Goal: Use online tool/utility: Utilize a website feature to perform a specific function

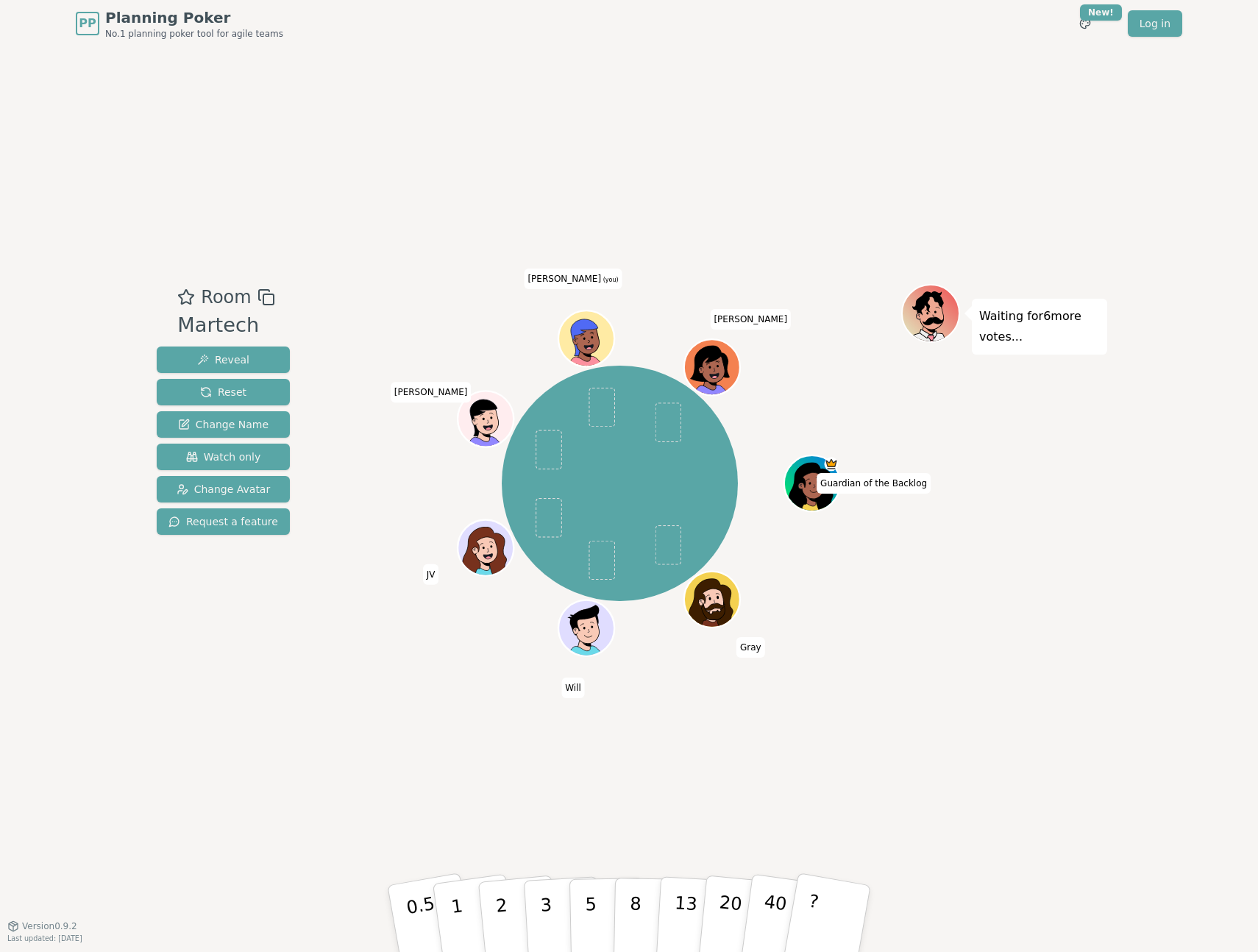
click at [815, 768] on div "Room Martech Reveal Reset Change Name Watch only Change Avatar Request a featur…" at bounding box center [629, 486] width 957 height 878
click at [589, 348] on circle at bounding box center [590, 351] width 6 height 6
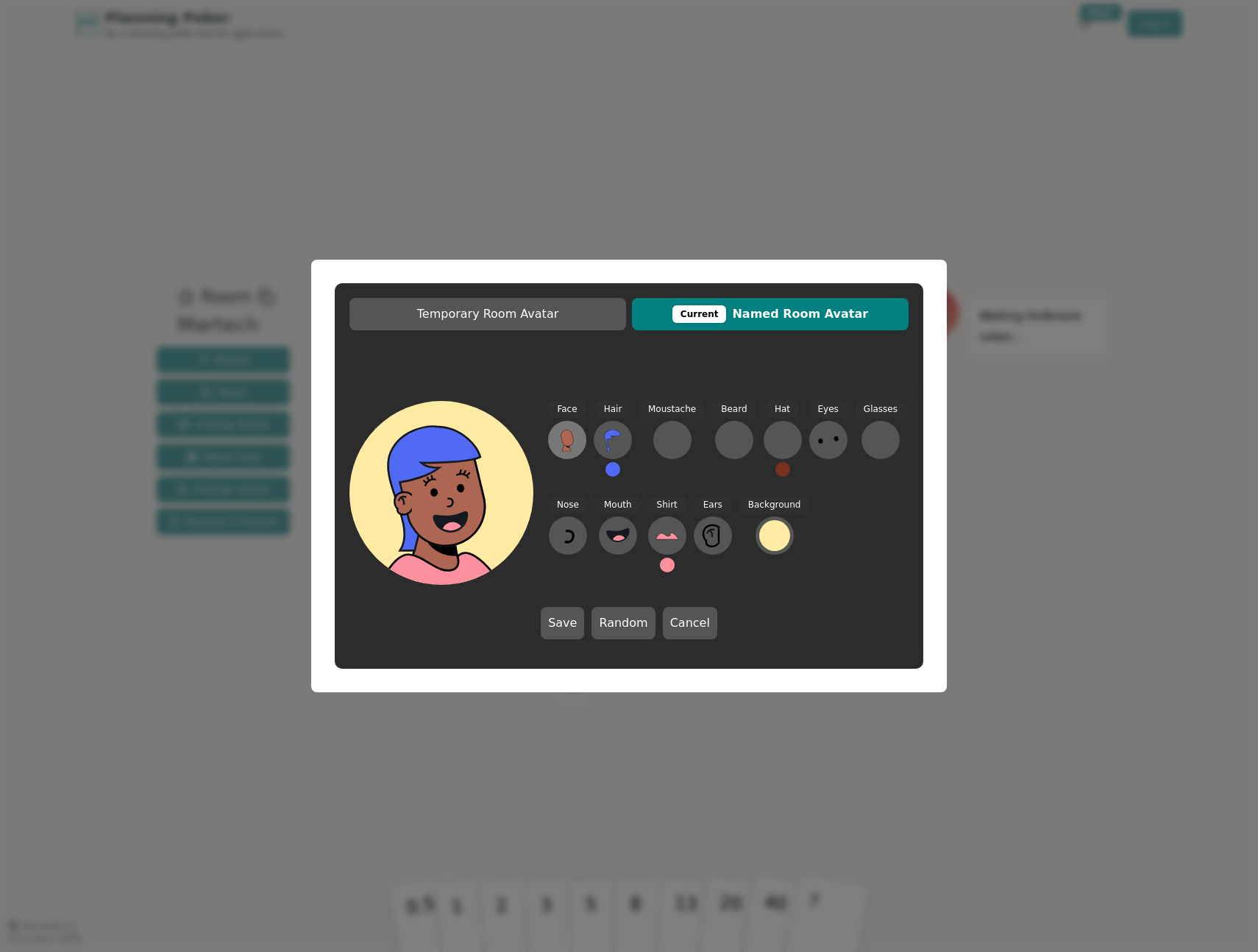
click at [578, 447] on icon at bounding box center [567, 440] width 23 height 23
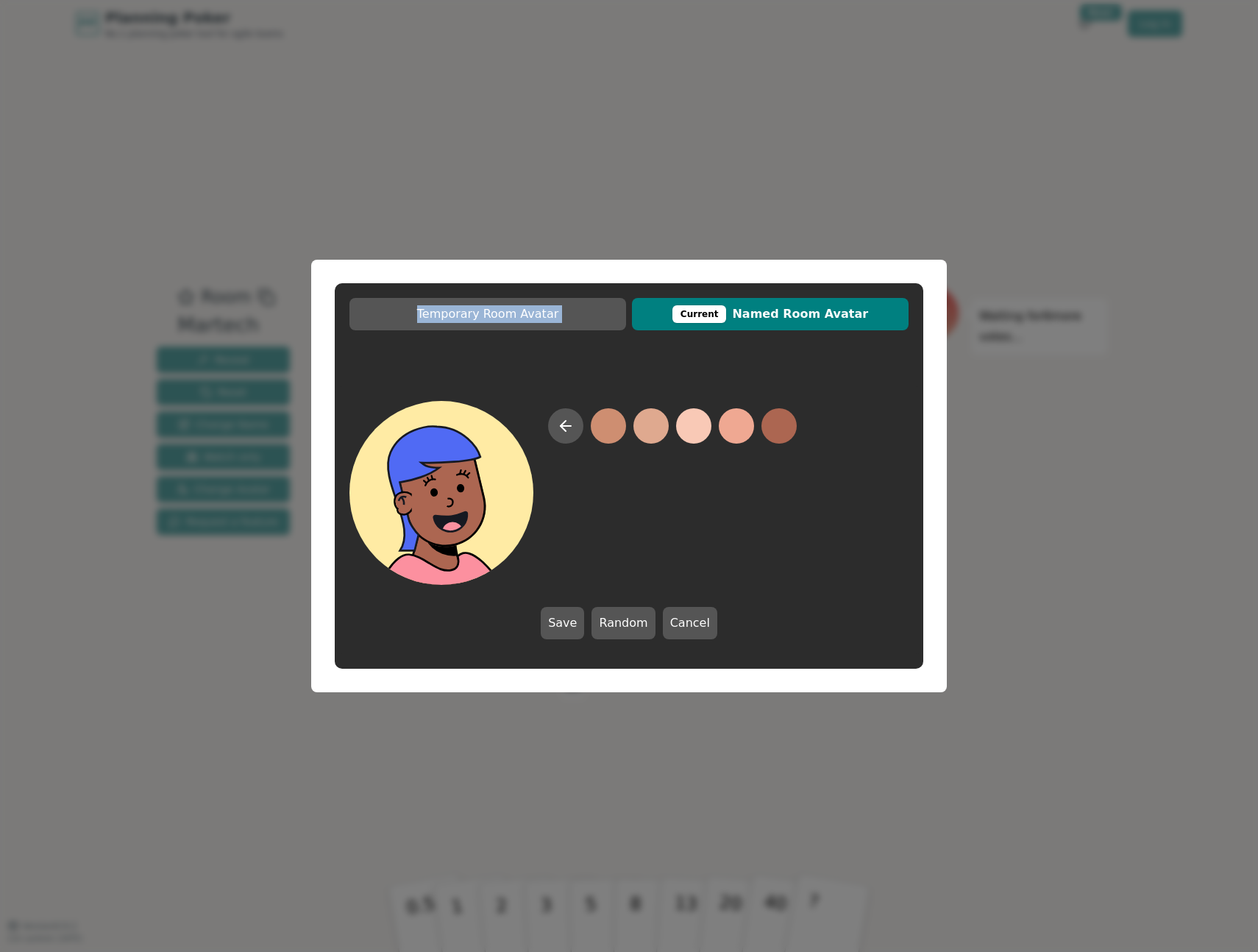
drag, startPoint x: 611, startPoint y: 269, endPoint x: 645, endPoint y: 246, distance: 41.0
click at [643, 249] on div "Temporary Room Avatar Current Named Room Avatar Save Random Cancel" at bounding box center [629, 476] width 1258 height 952
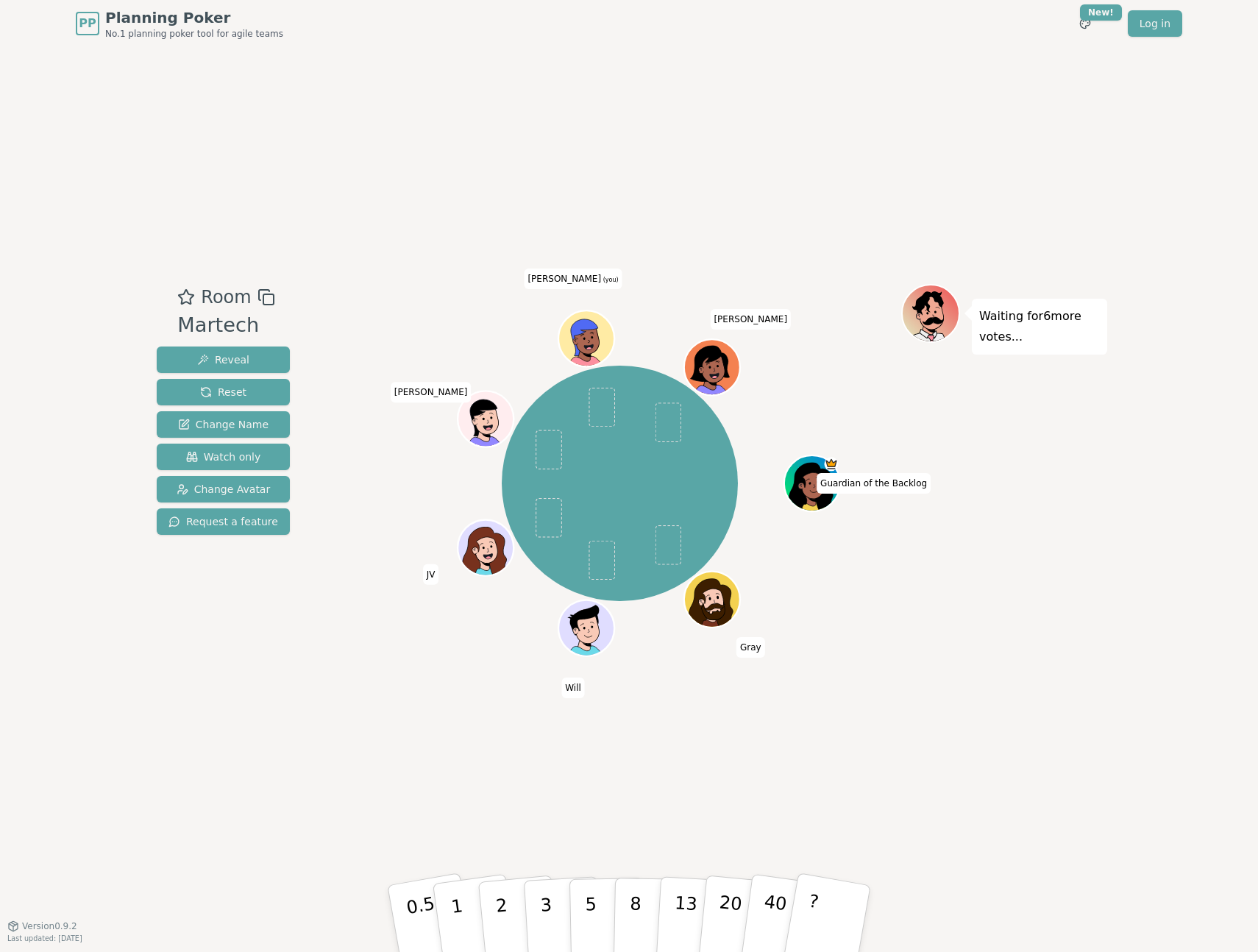
click at [580, 339] on icon at bounding box center [588, 337] width 54 height 6
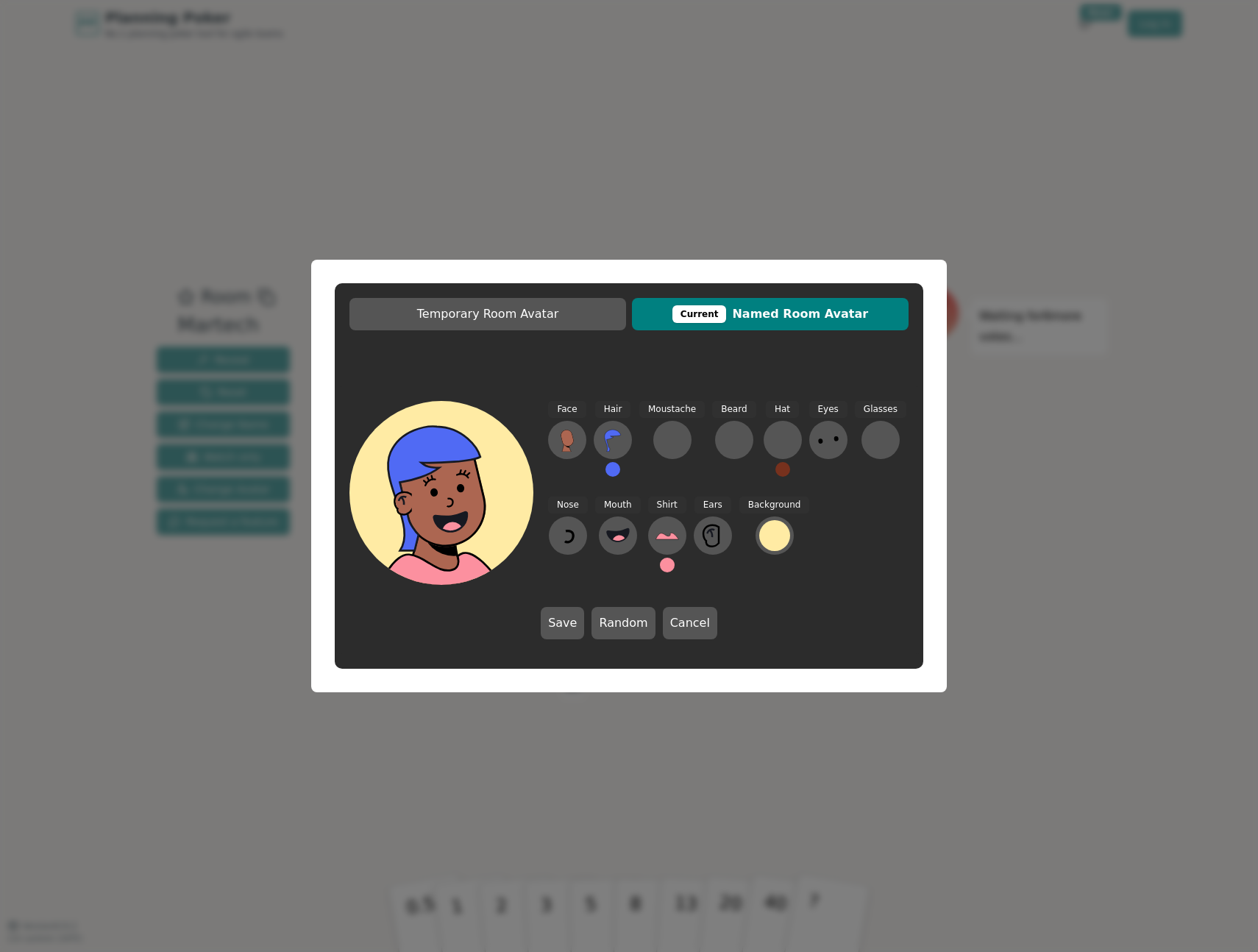
click at [615, 474] on button at bounding box center [613, 469] width 14 height 14
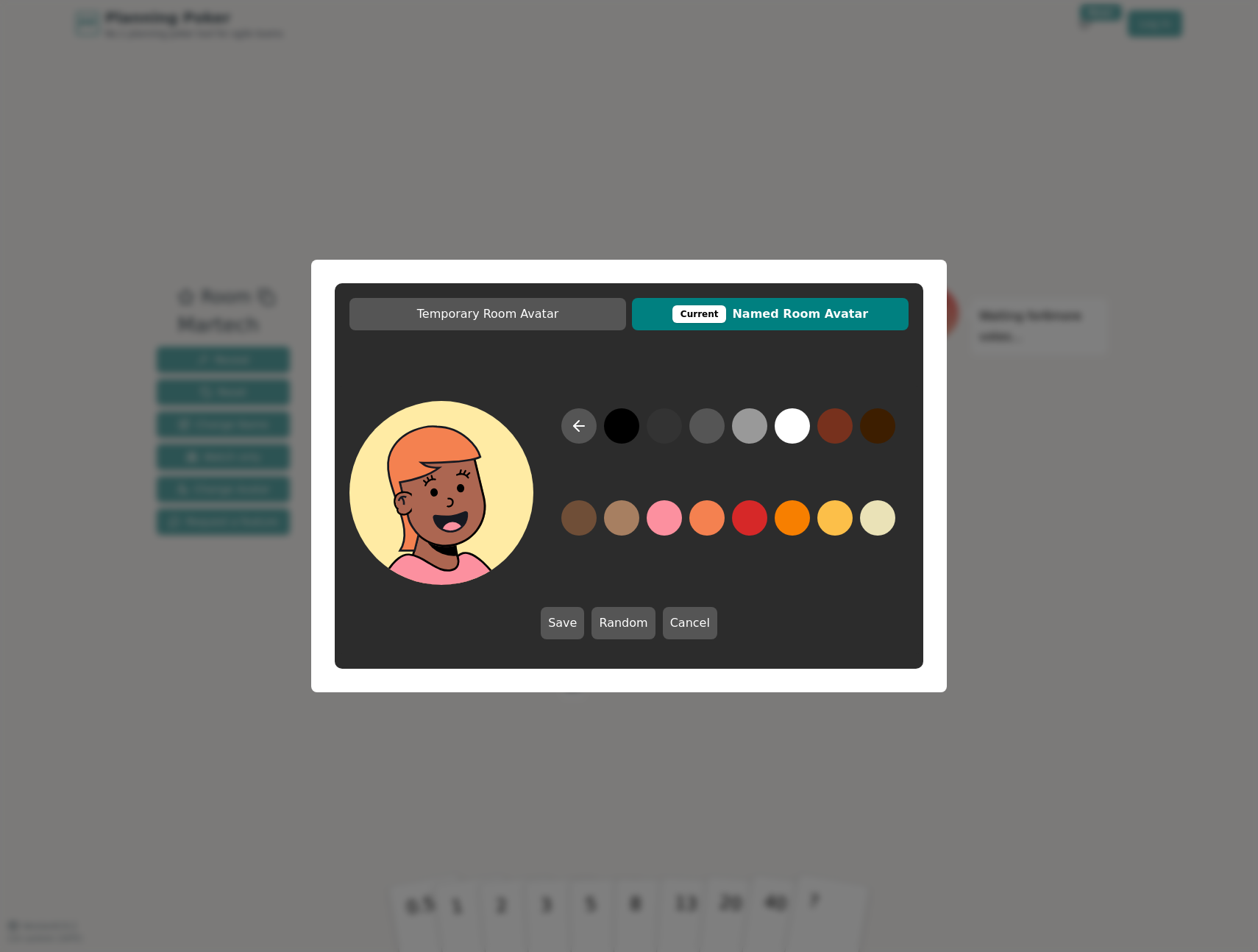
click at [709, 518] on button at bounding box center [707, 518] width 35 height 35
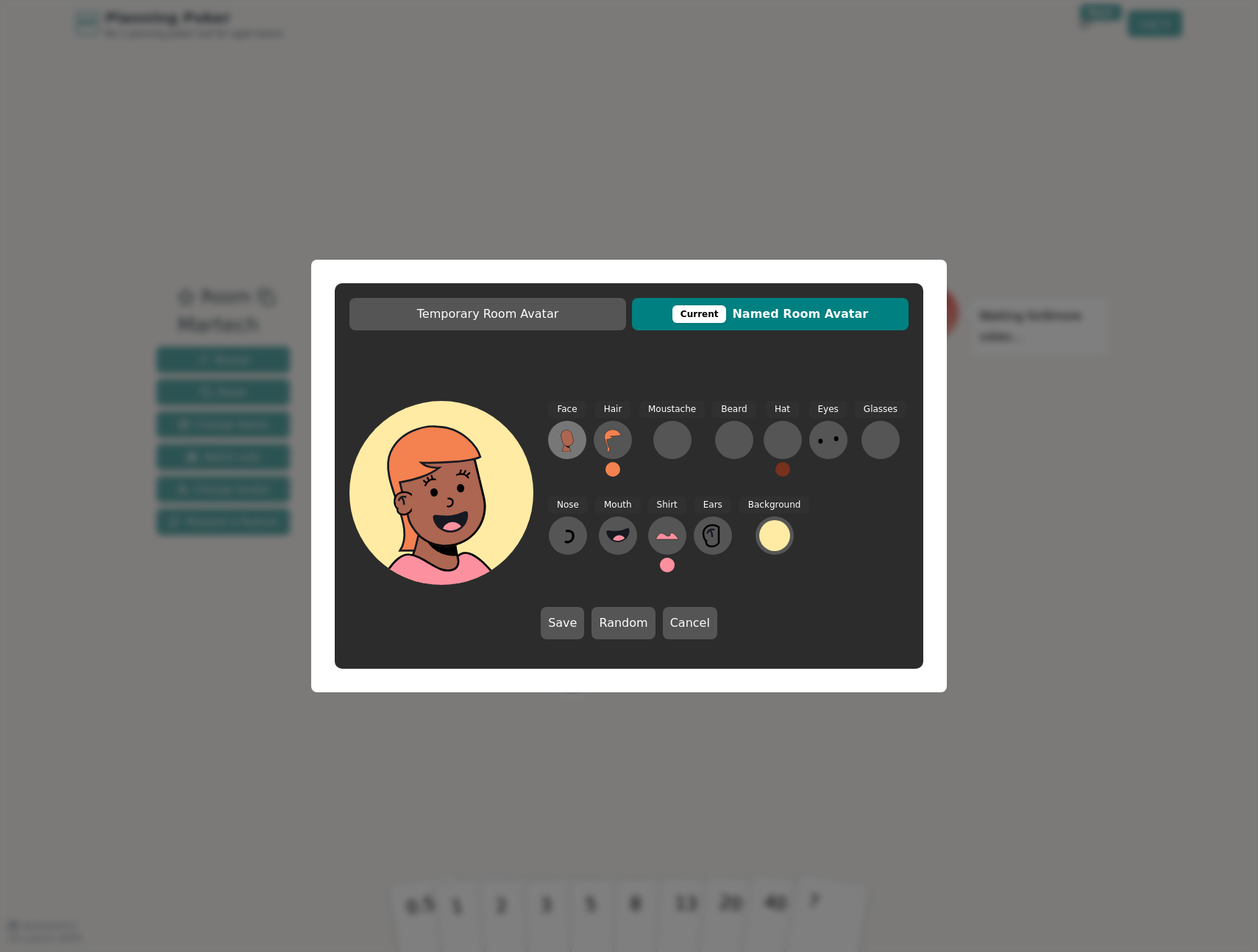
click at [571, 441] on icon at bounding box center [567, 438] width 13 height 16
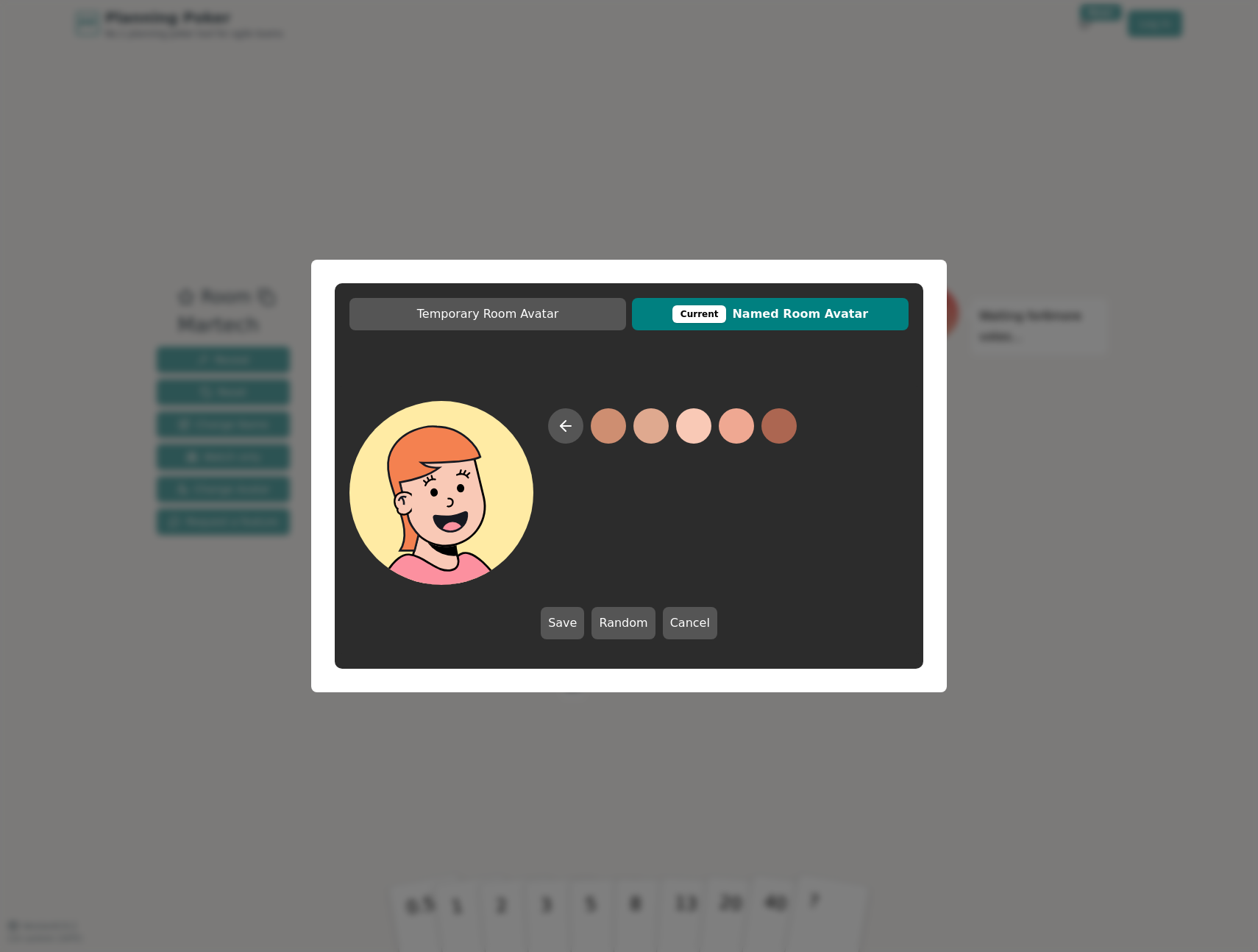
click at [691, 430] on button at bounding box center [694, 426] width 35 height 35
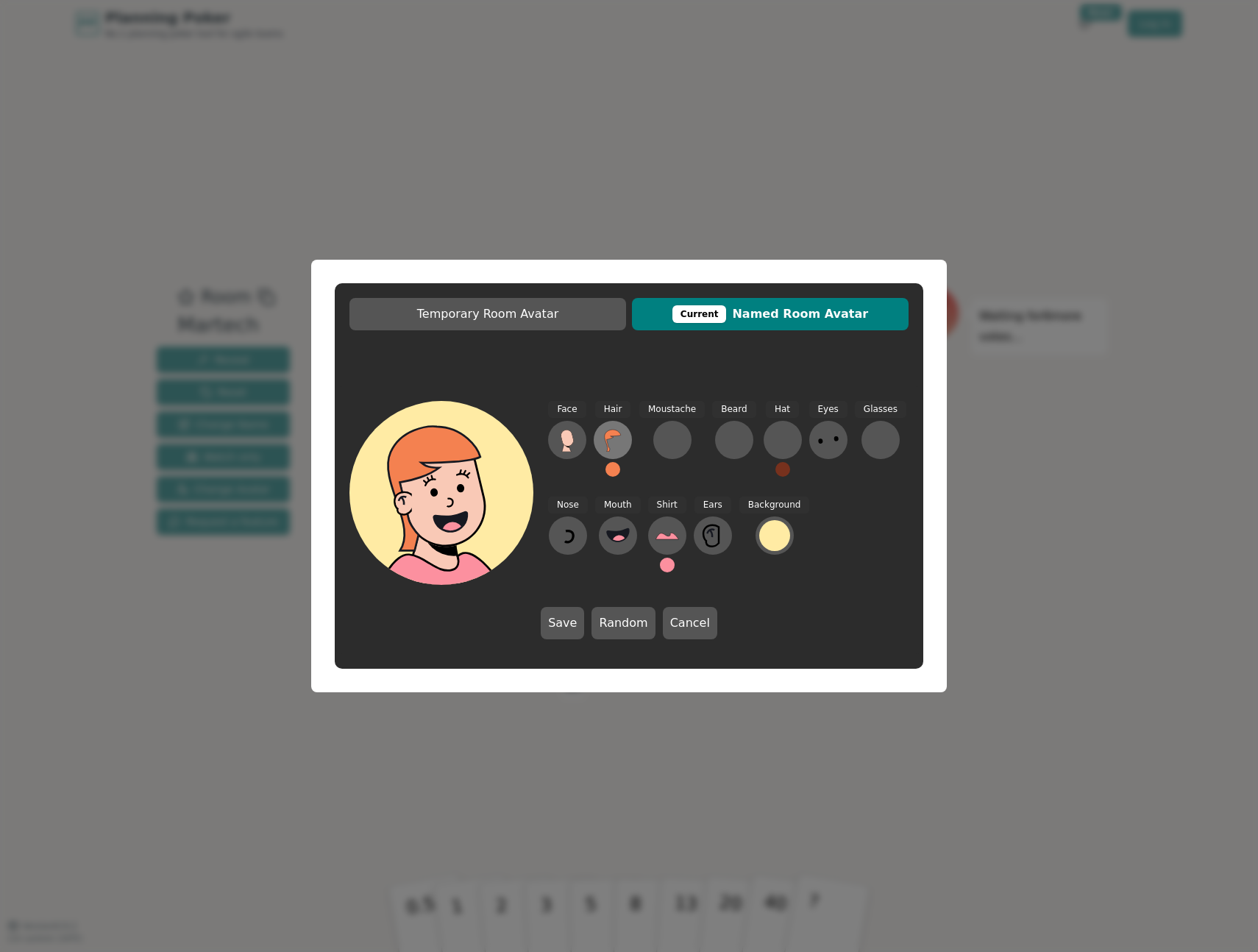
click at [607, 440] on icon at bounding box center [612, 440] width 23 height 23
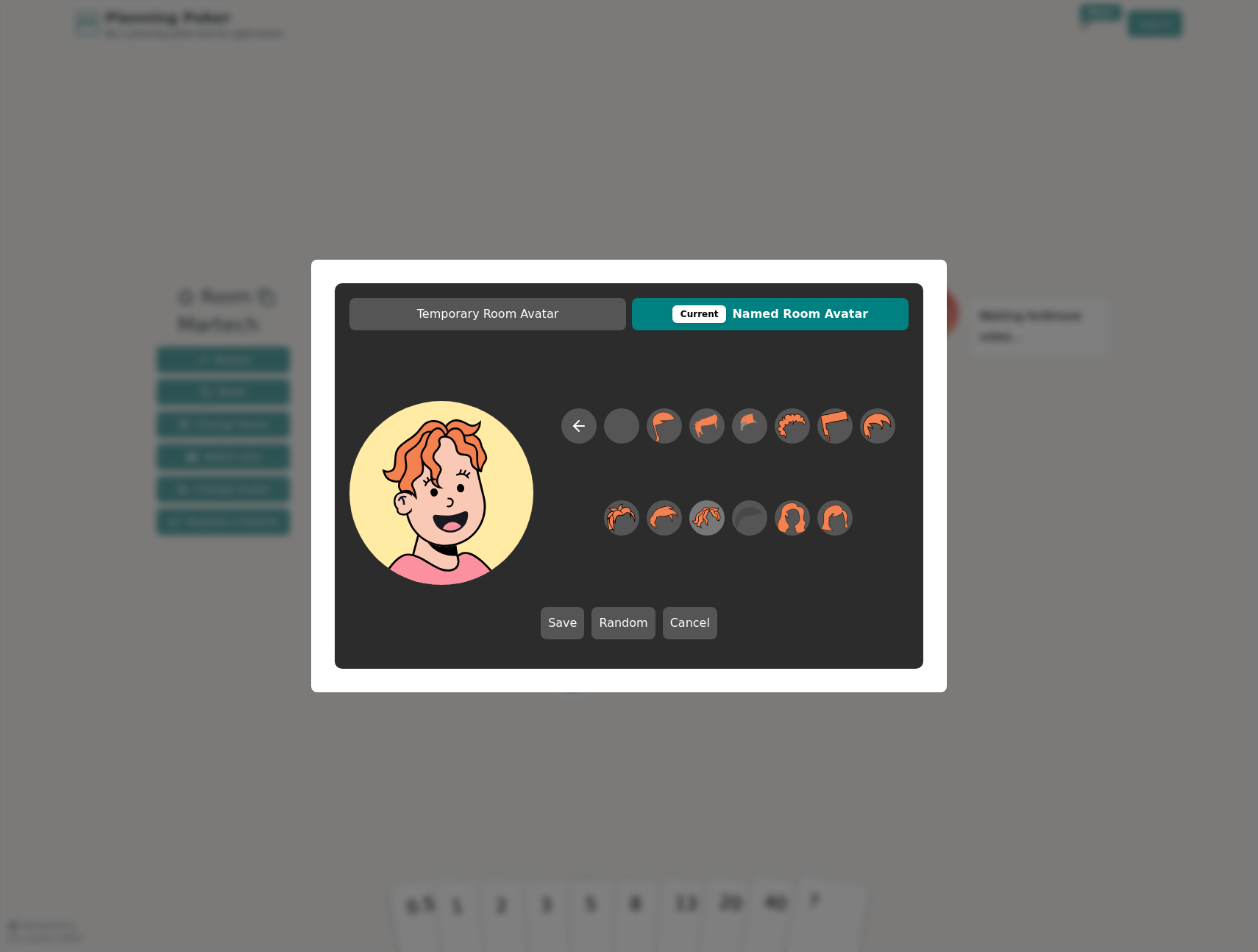
click at [718, 518] on icon at bounding box center [715, 516] width 9 height 11
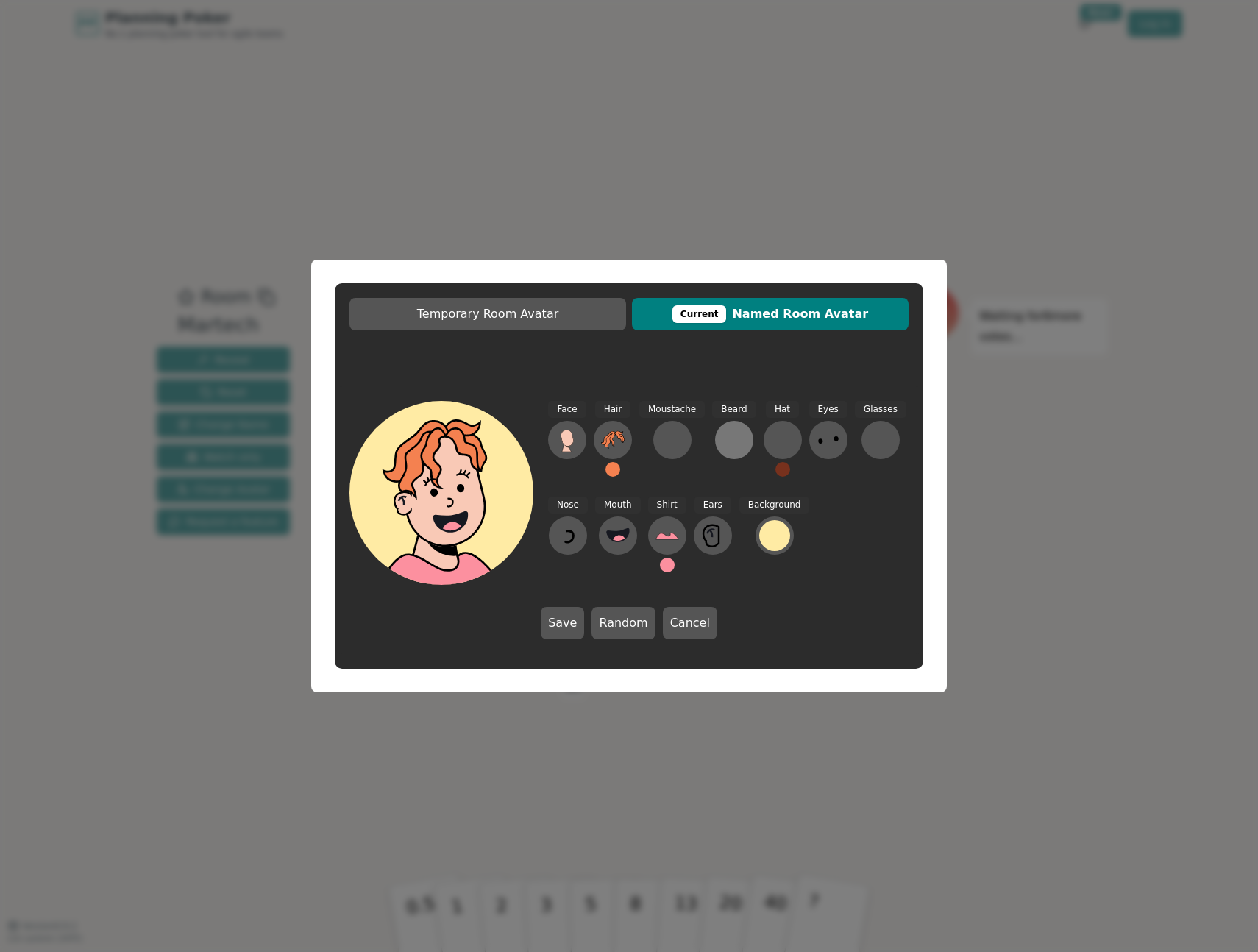
click at [740, 440] on div at bounding box center [734, 440] width 23 height 23
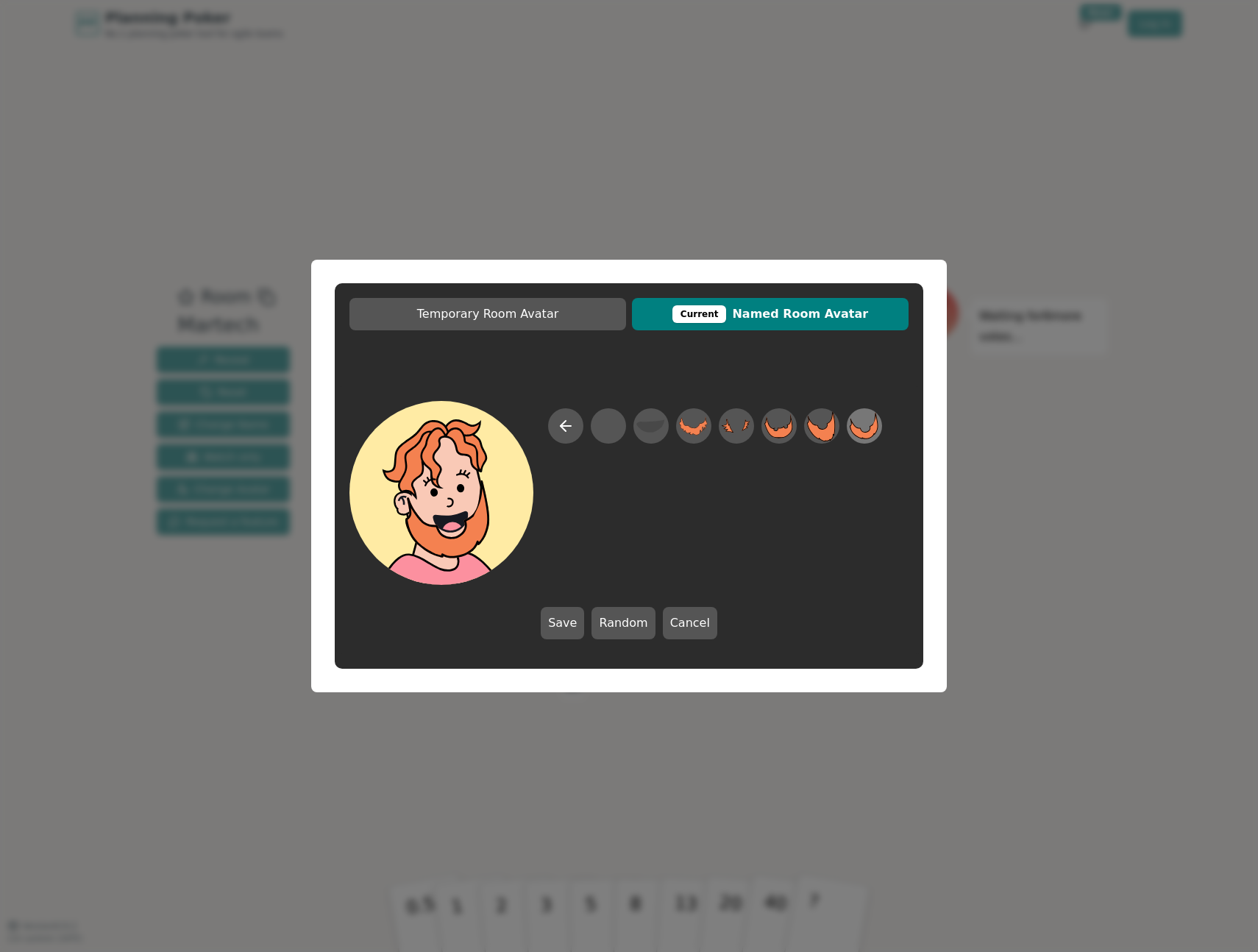
click at [855, 428] on icon at bounding box center [864, 425] width 29 height 26
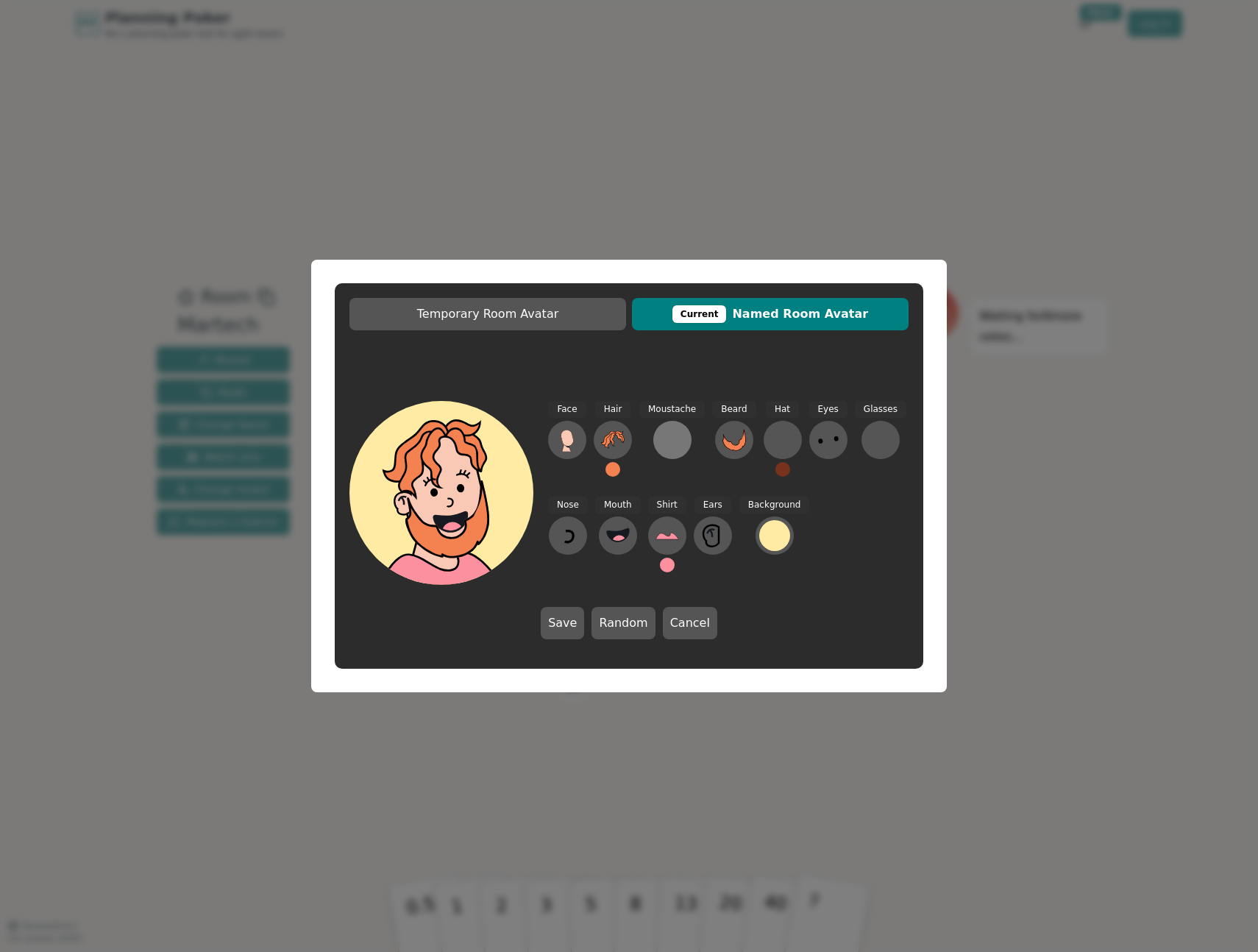
click at [661, 440] on div at bounding box center [672, 440] width 23 height 23
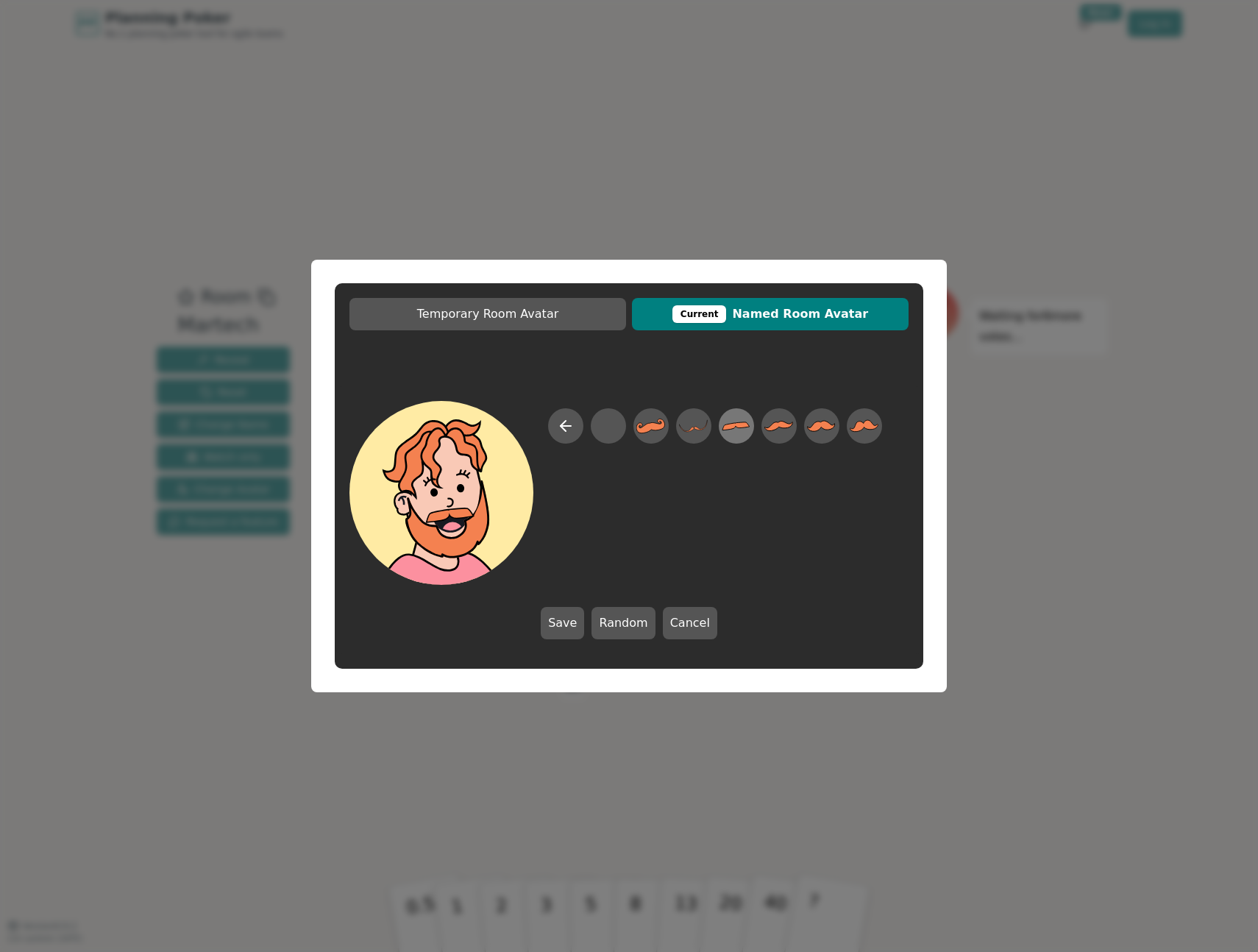
click at [746, 431] on icon at bounding box center [736, 426] width 29 height 33
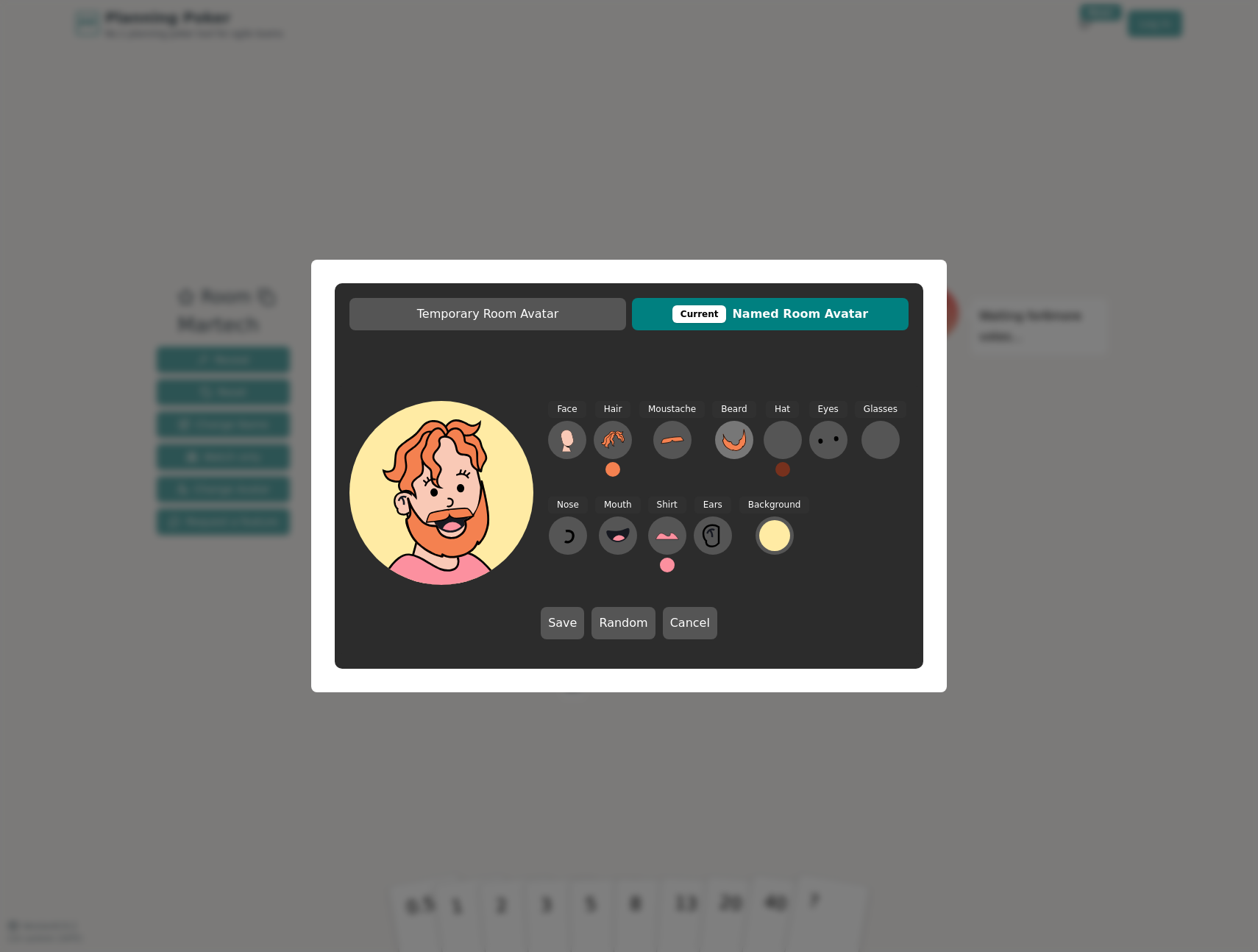
click at [732, 437] on icon at bounding box center [734, 440] width 23 height 23
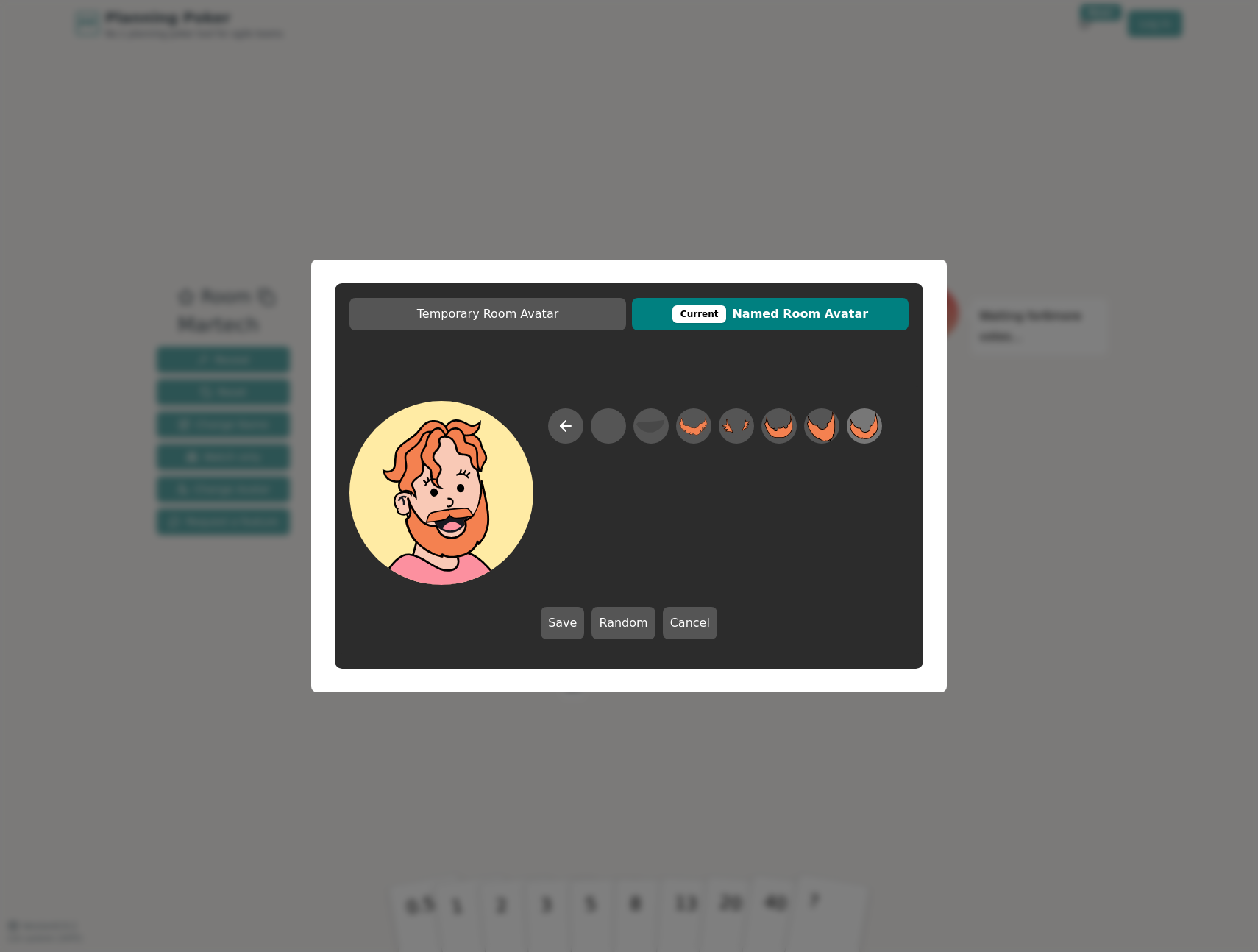
click at [854, 435] on icon at bounding box center [864, 426] width 29 height 33
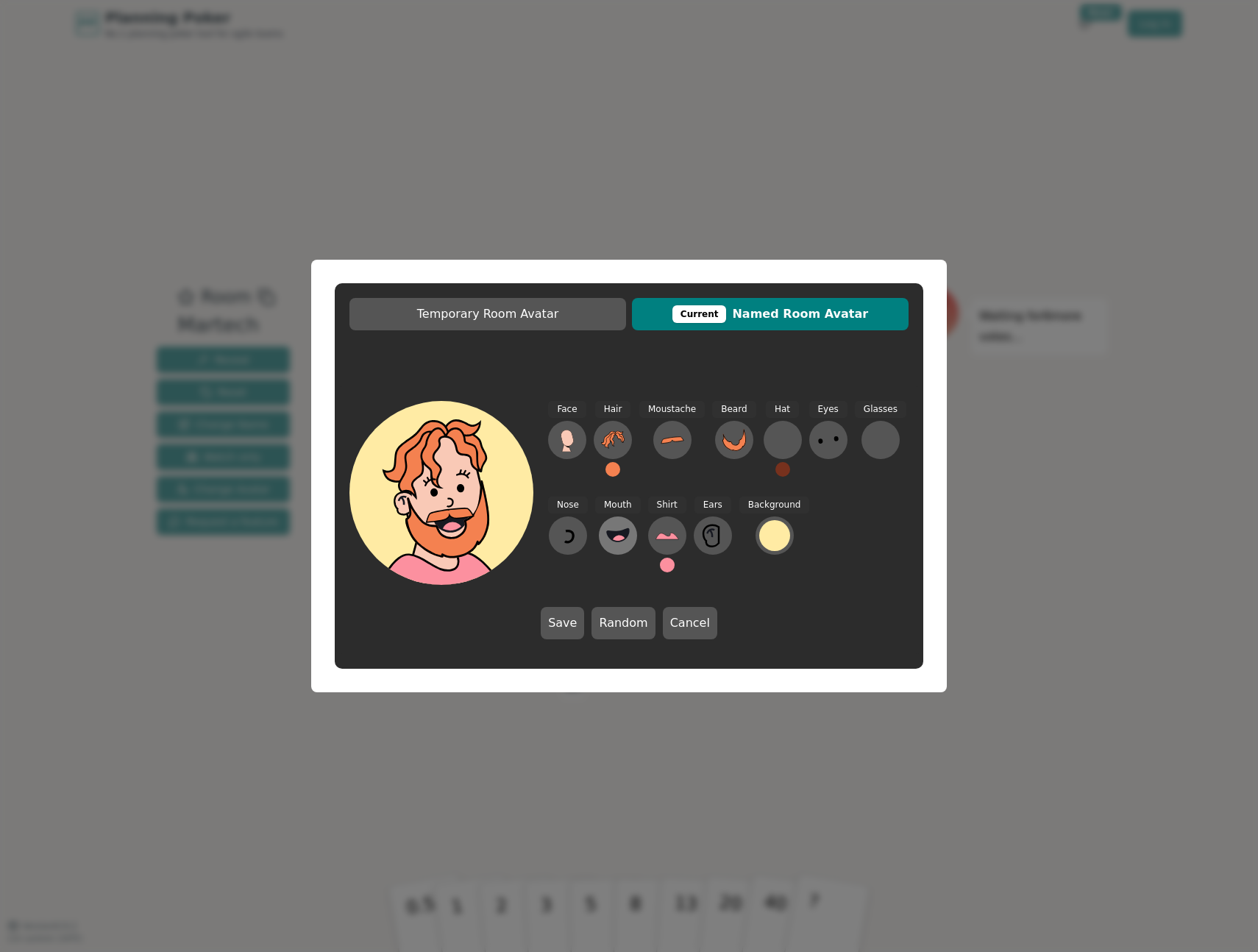
click at [619, 536] on circle at bounding box center [619, 541] width 15 height 15
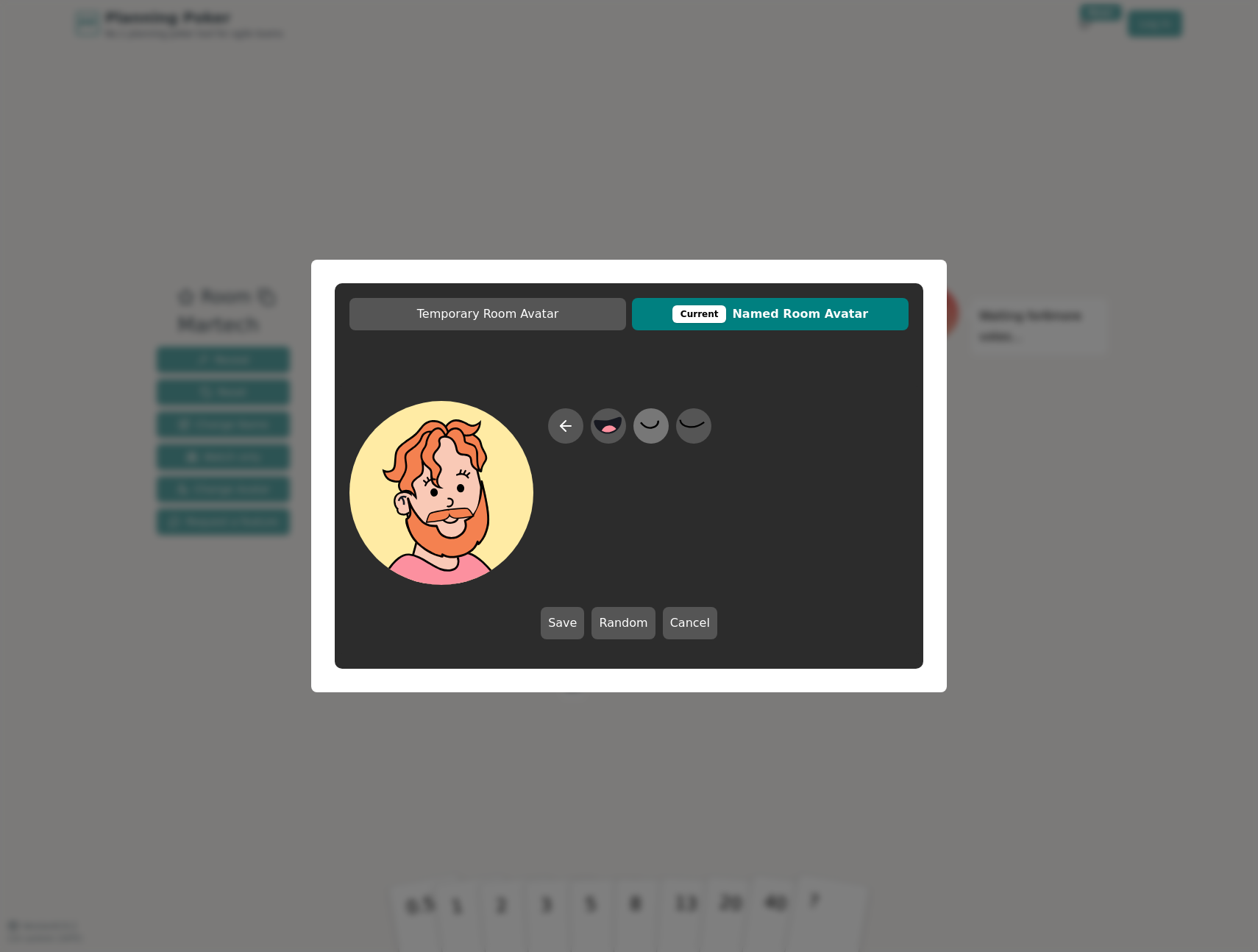
click at [645, 428] on icon at bounding box center [651, 426] width 29 height 33
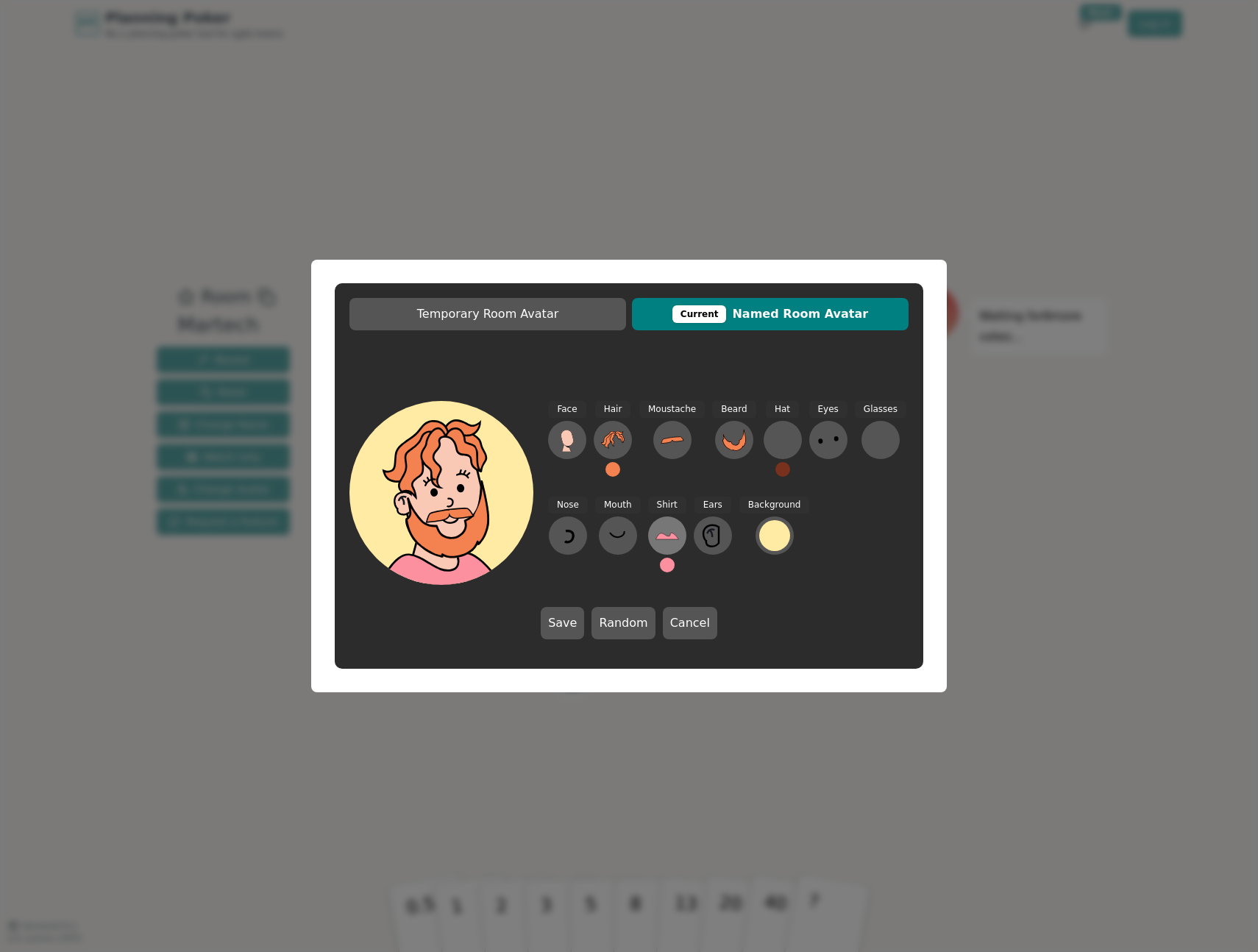
click at [661, 541] on icon at bounding box center [667, 536] width 23 height 23
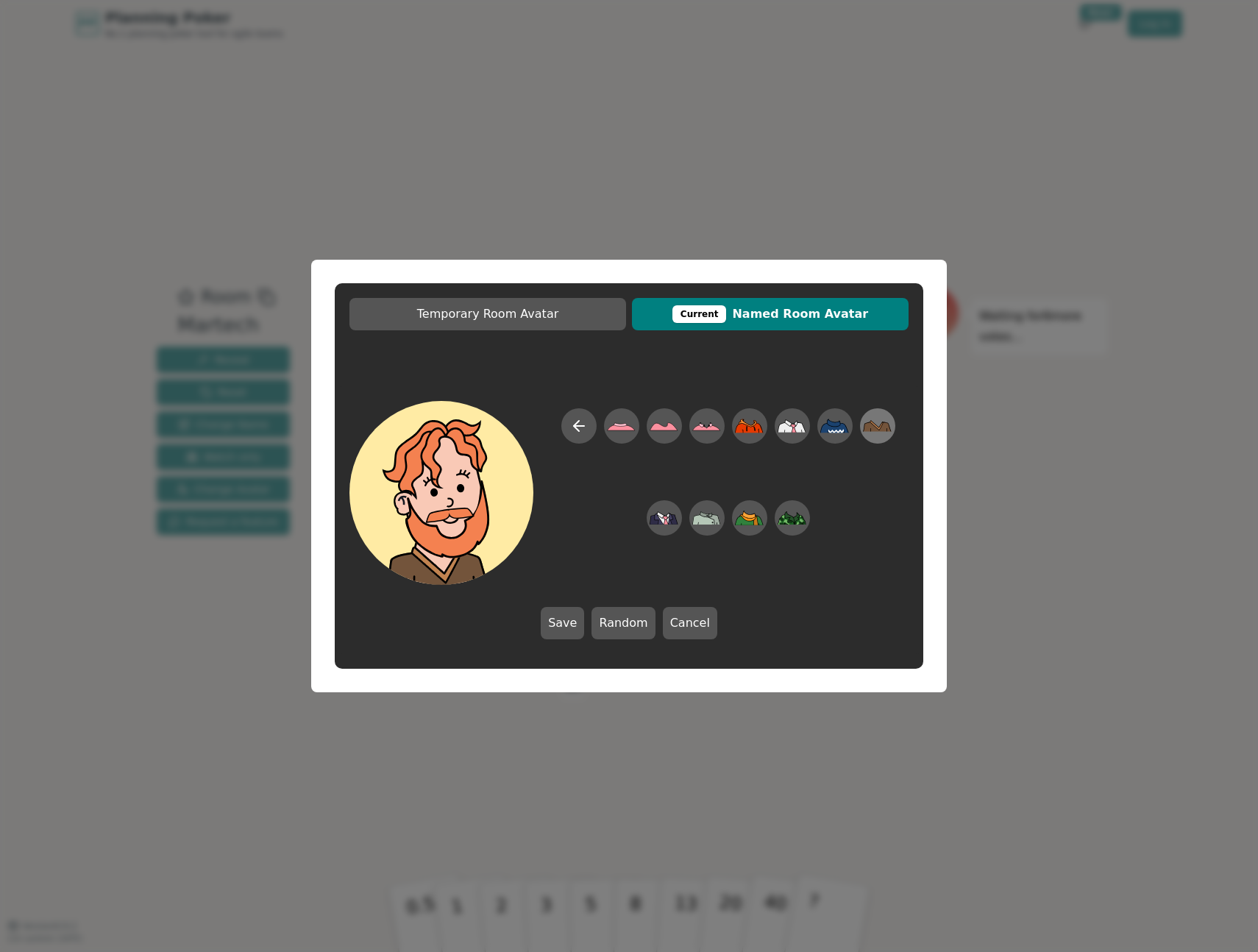
click at [881, 422] on icon at bounding box center [878, 426] width 29 height 33
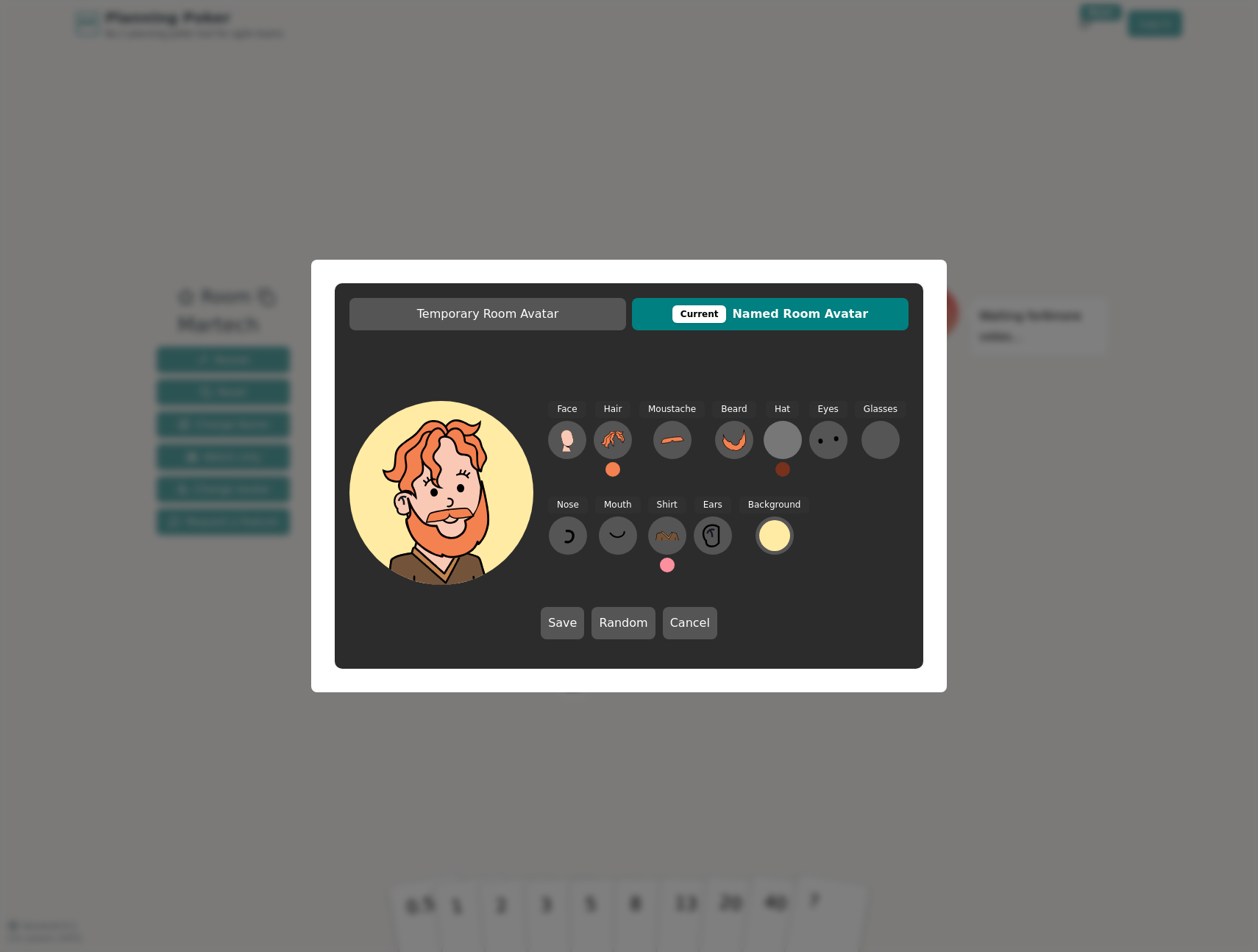
click at [778, 433] on div at bounding box center [782, 440] width 23 height 23
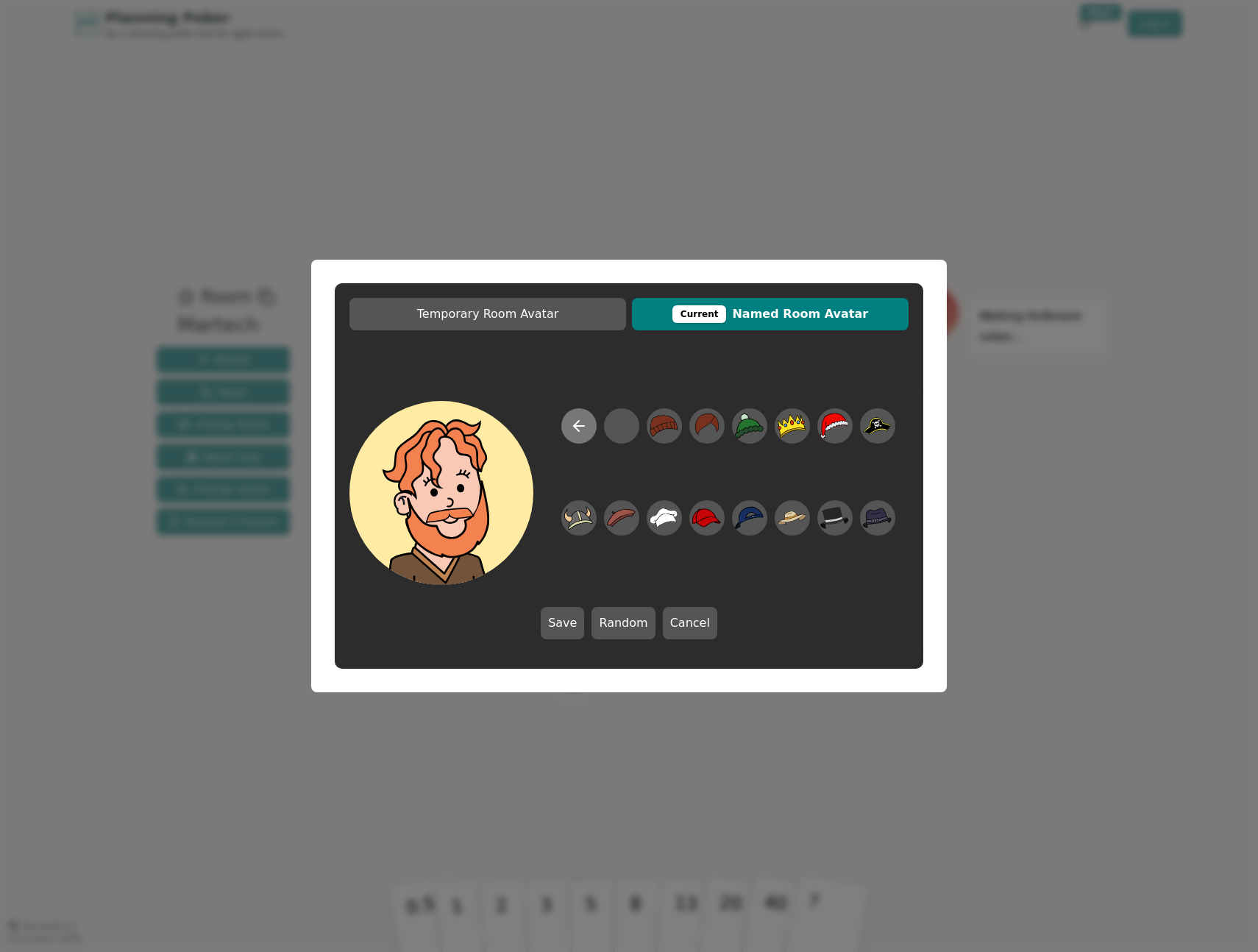
click at [582, 427] on icon at bounding box center [579, 426] width 18 height 18
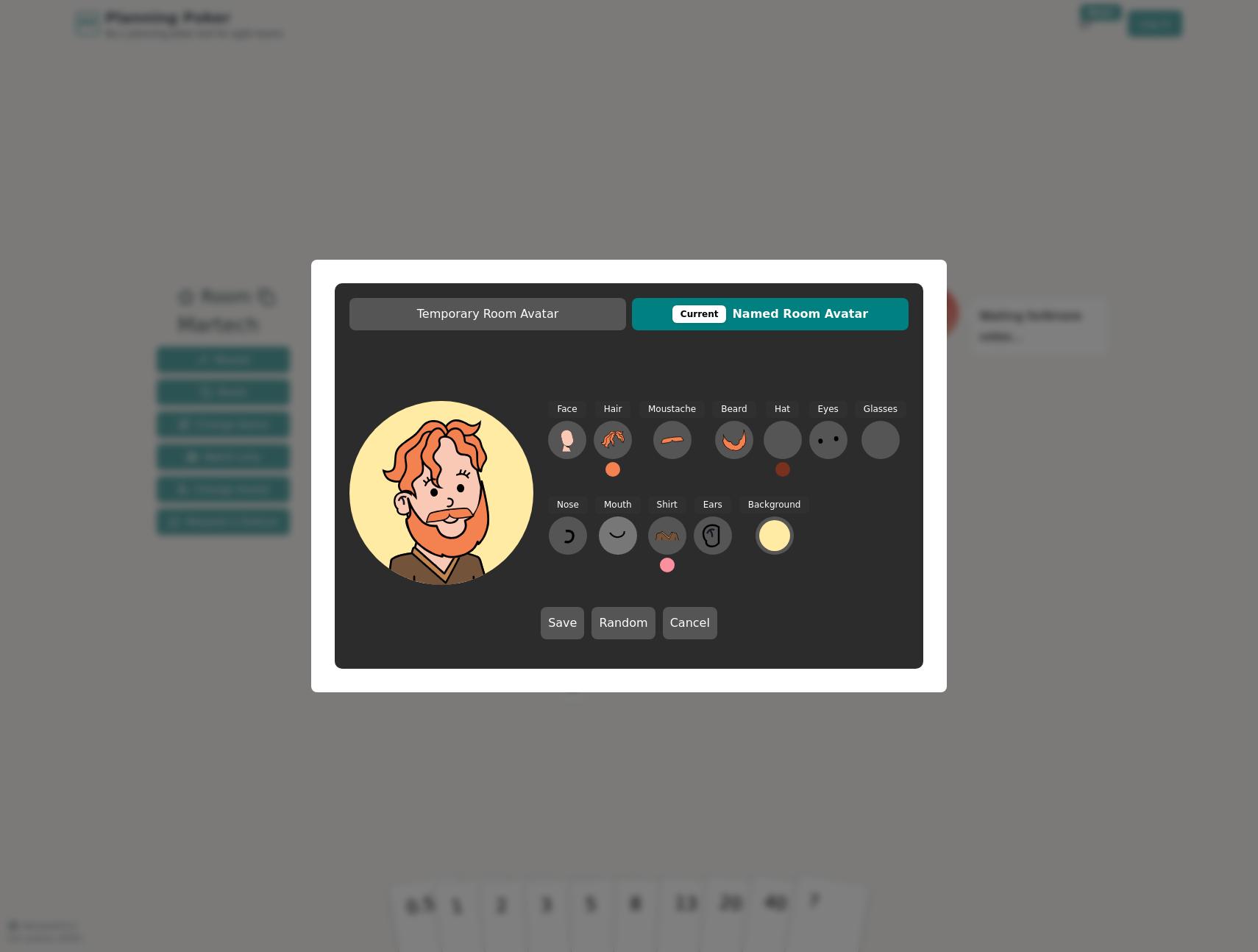
click at [615, 533] on icon at bounding box center [618, 536] width 23 height 23
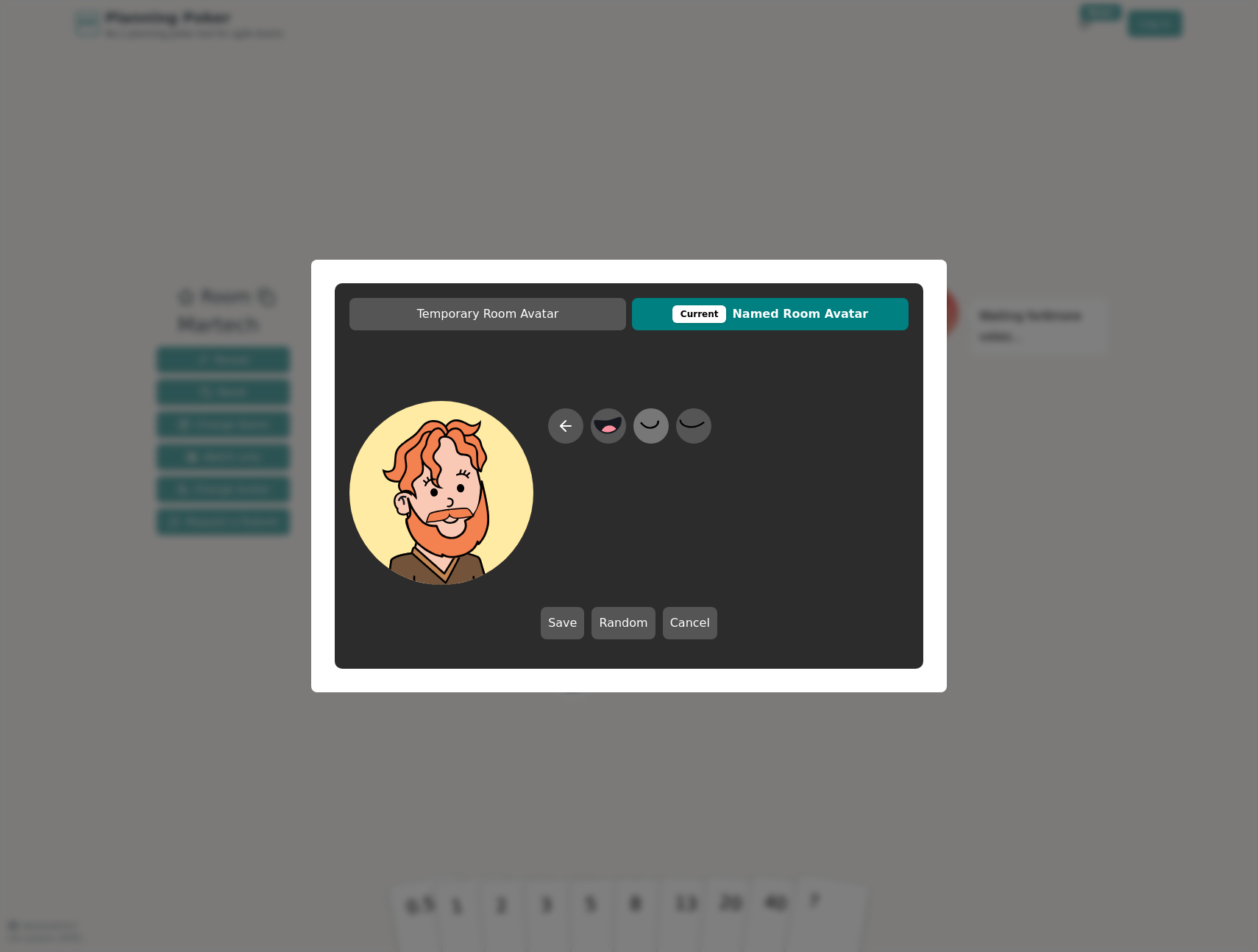
click at [650, 432] on icon at bounding box center [651, 426] width 29 height 33
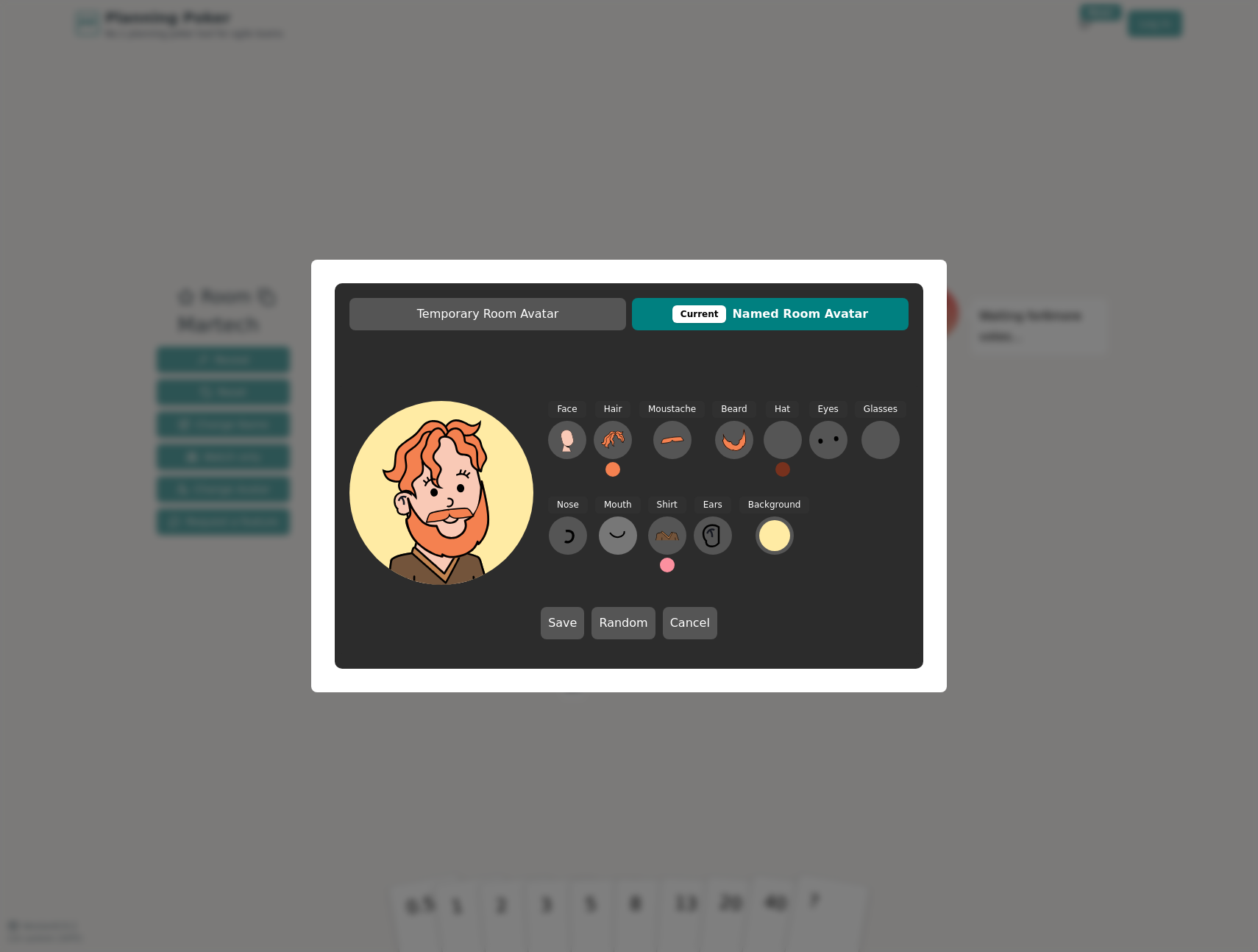
click at [616, 539] on icon at bounding box center [618, 536] width 23 height 23
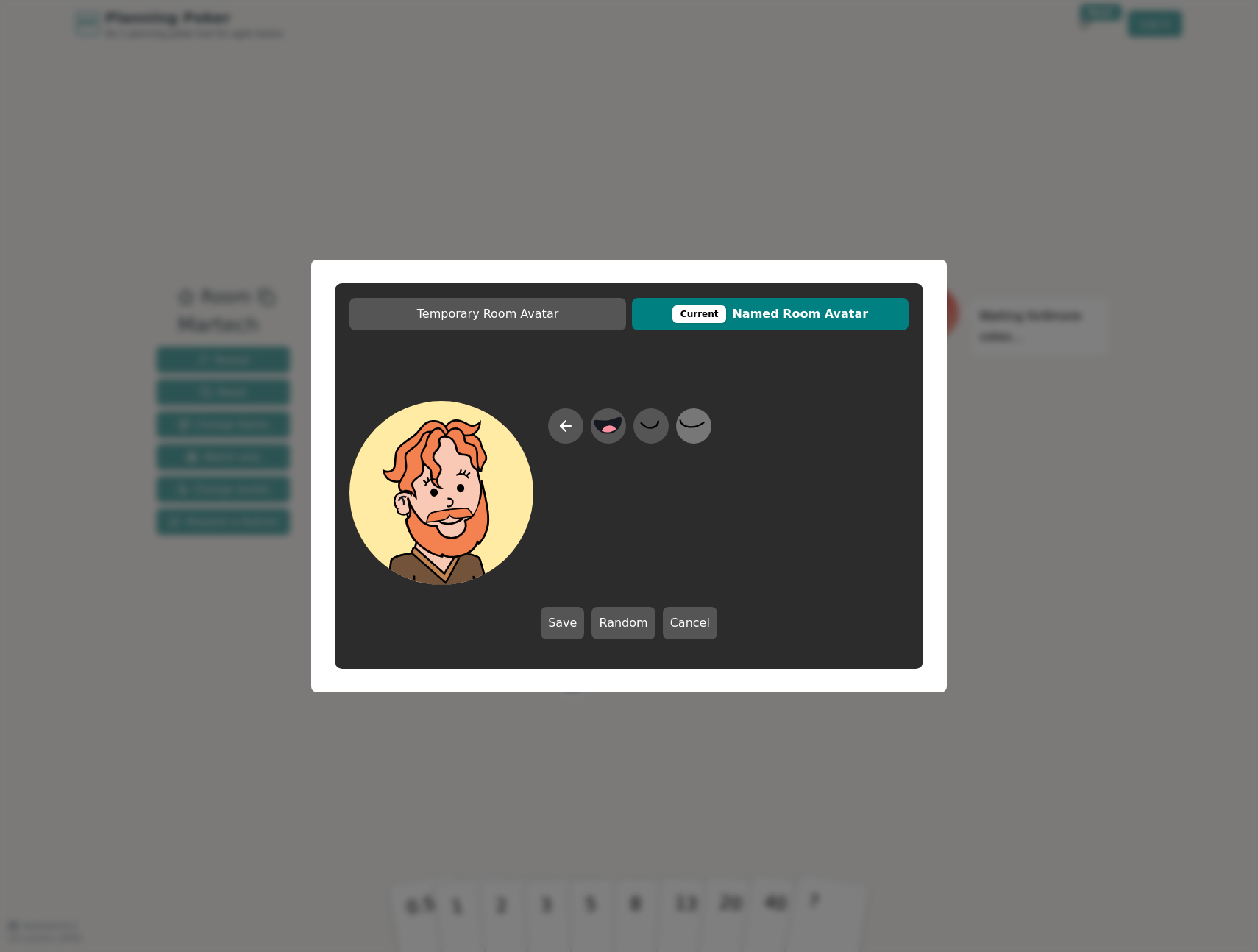
click at [695, 440] on icon at bounding box center [694, 426] width 29 height 33
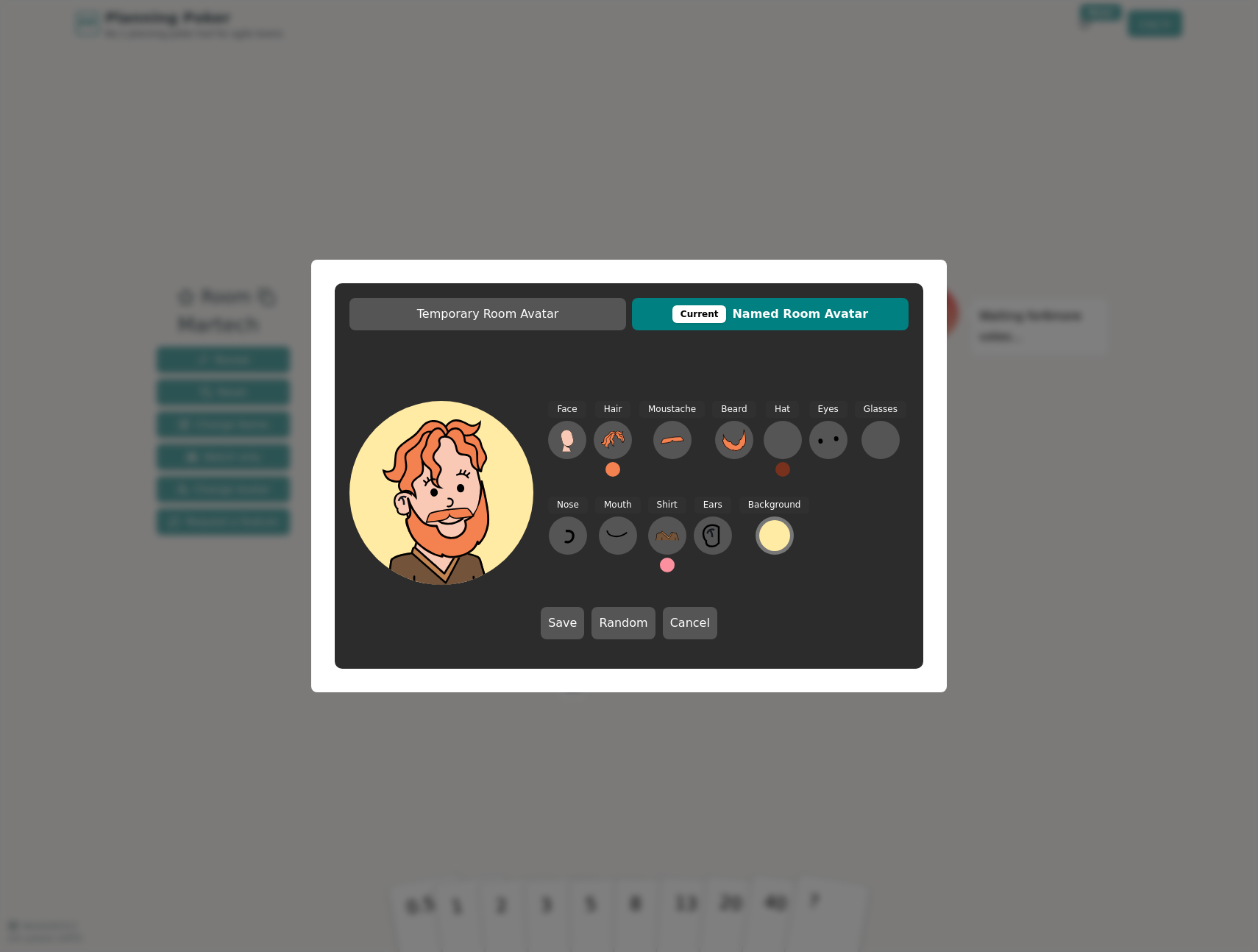
click at [771, 536] on div at bounding box center [774, 536] width 31 height 31
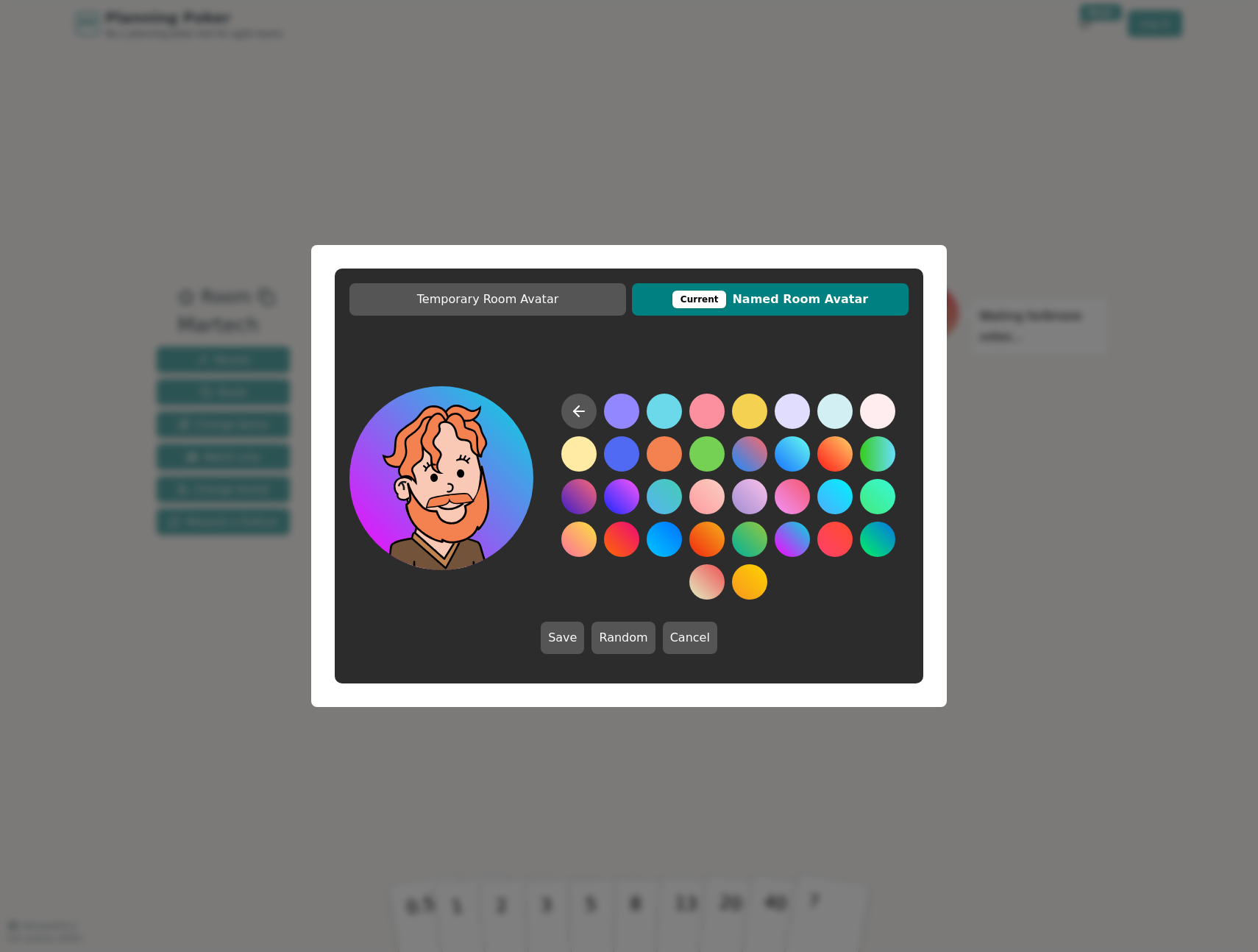
click at [792, 540] on button at bounding box center [792, 540] width 35 height 35
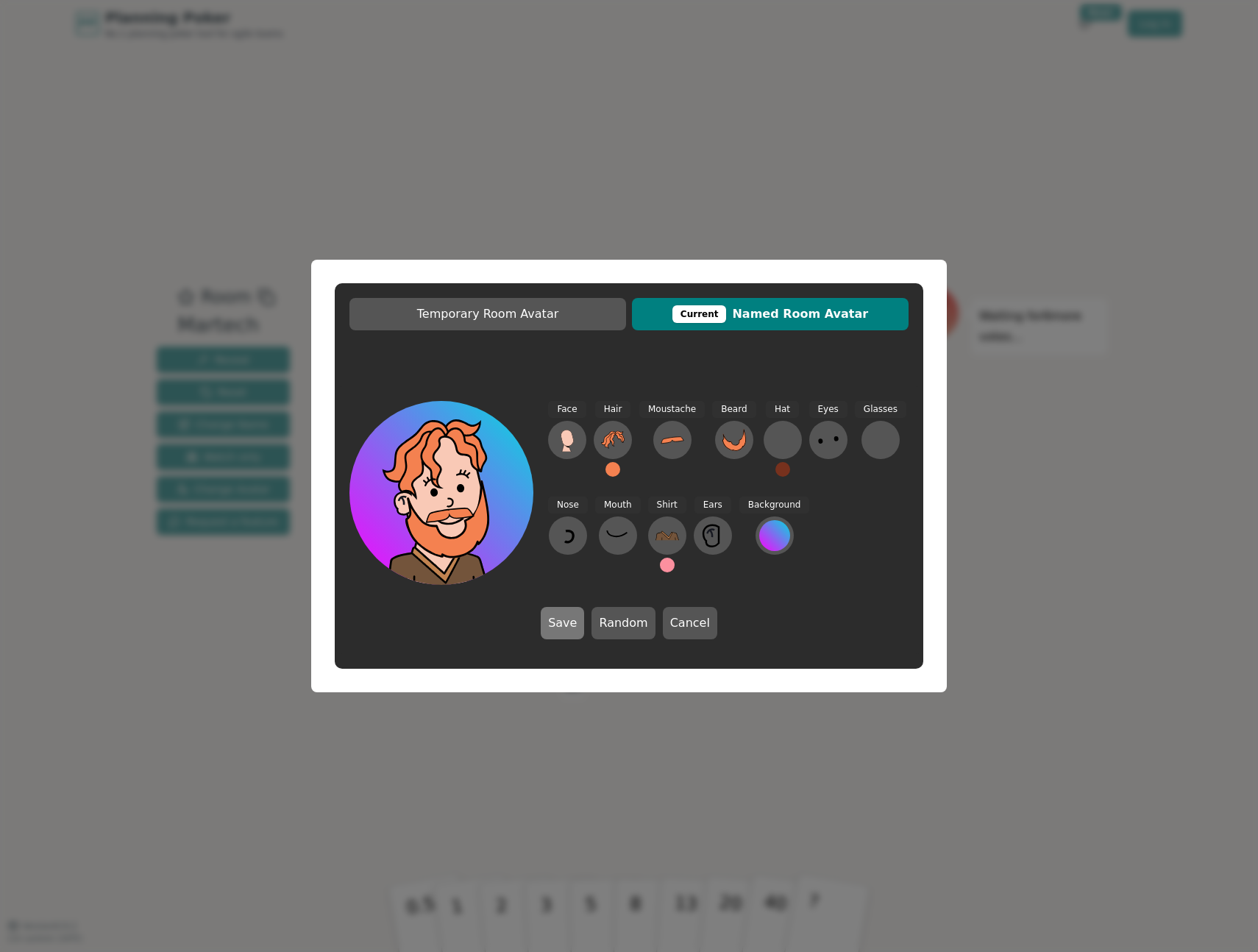
click at [572, 623] on button "Save" at bounding box center [563, 623] width 43 height 33
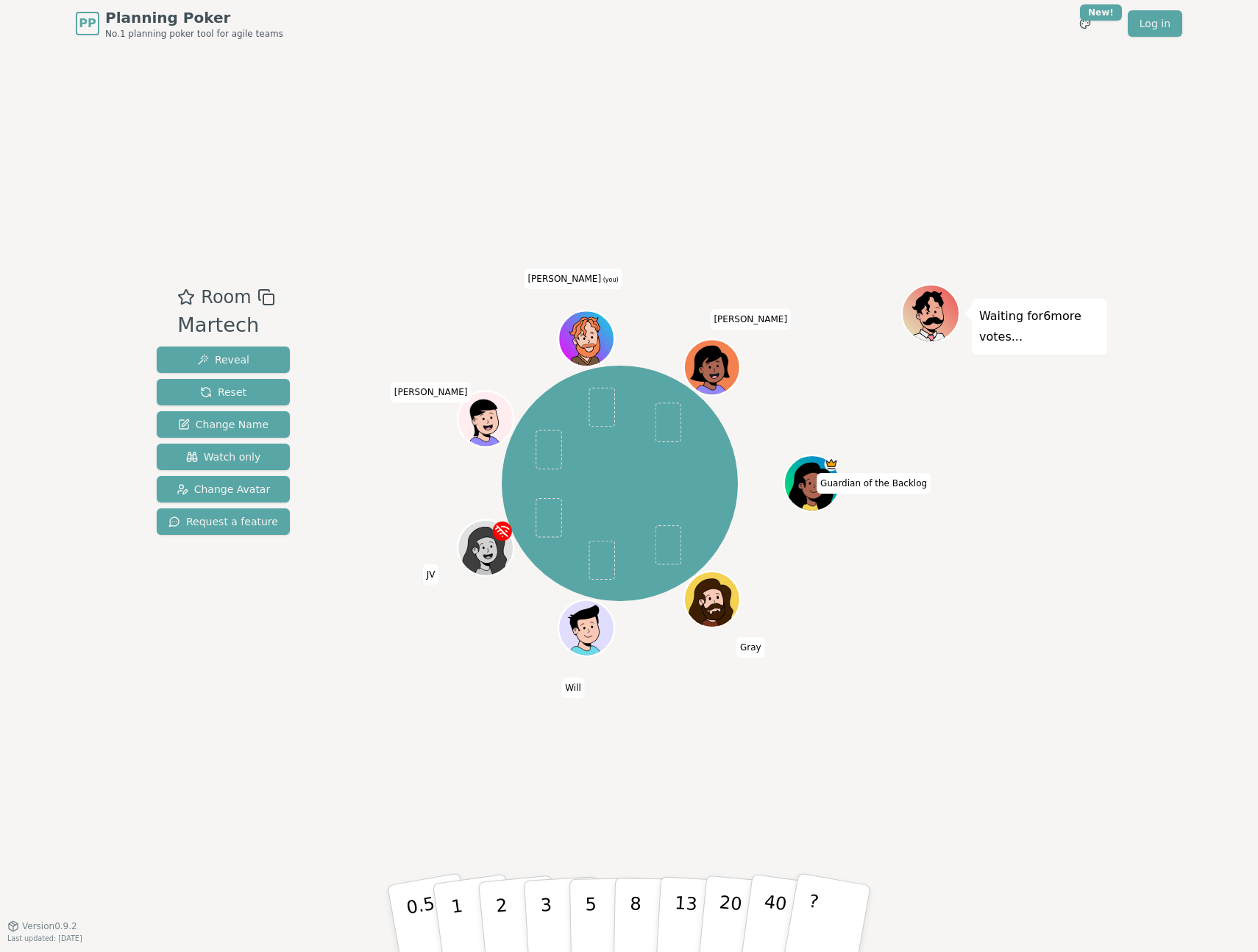
click at [591, 329] on icon at bounding box center [585, 329] width 53 height 24
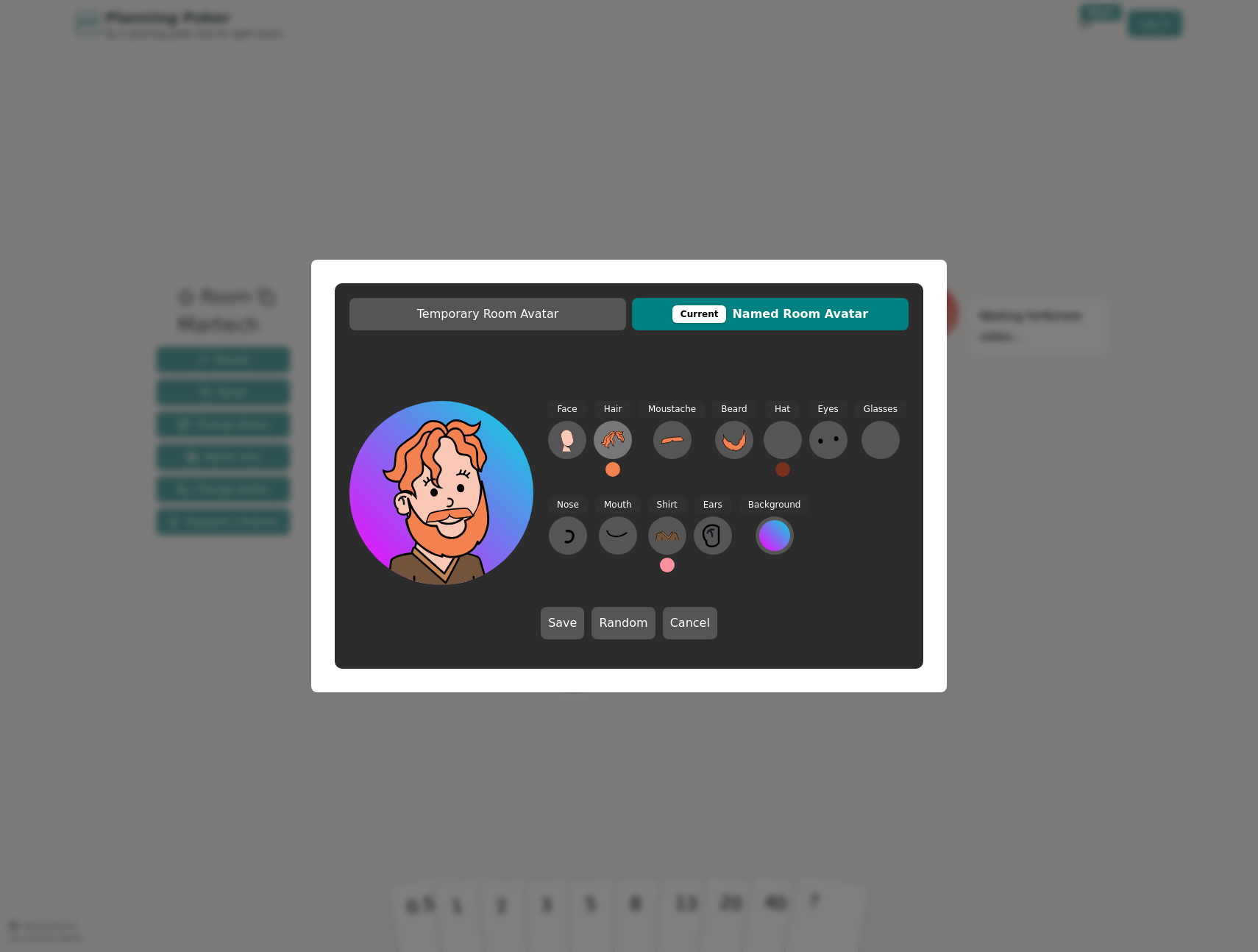
click at [621, 435] on icon at bounding box center [622, 437] width 5 height 7
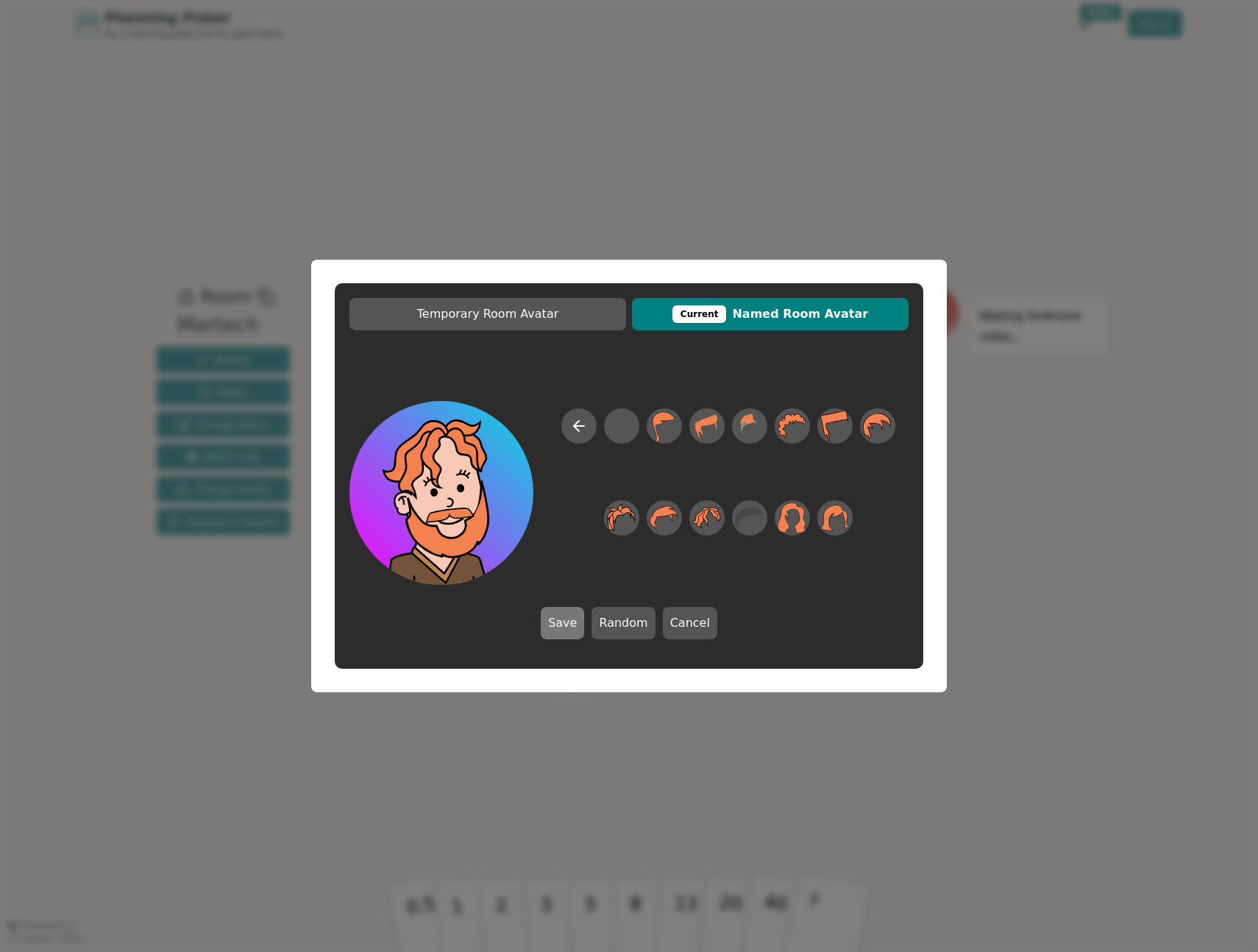
click at [563, 623] on button "Save" at bounding box center [563, 623] width 43 height 33
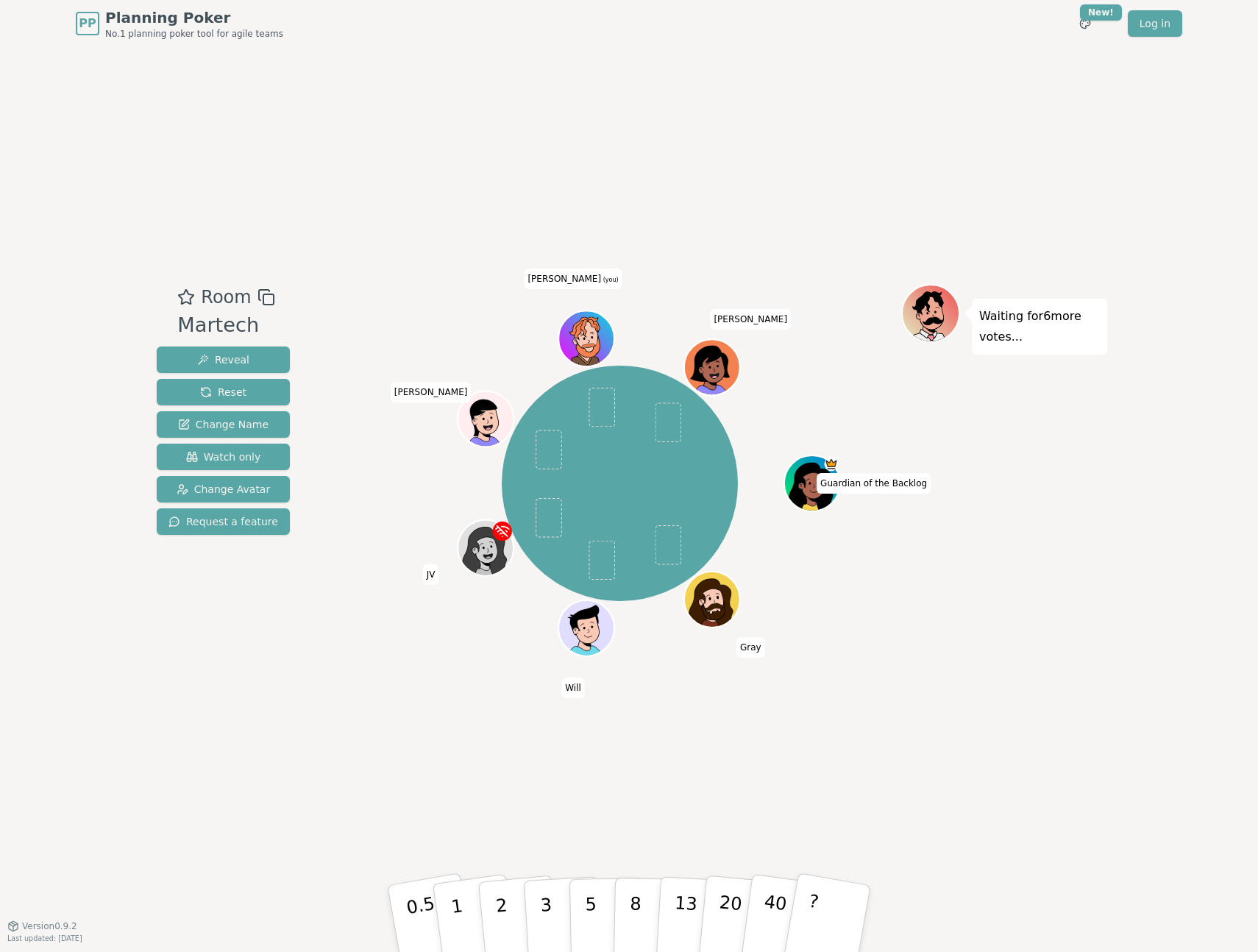
click at [568, 345] on icon at bounding box center [588, 346] width 54 height 23
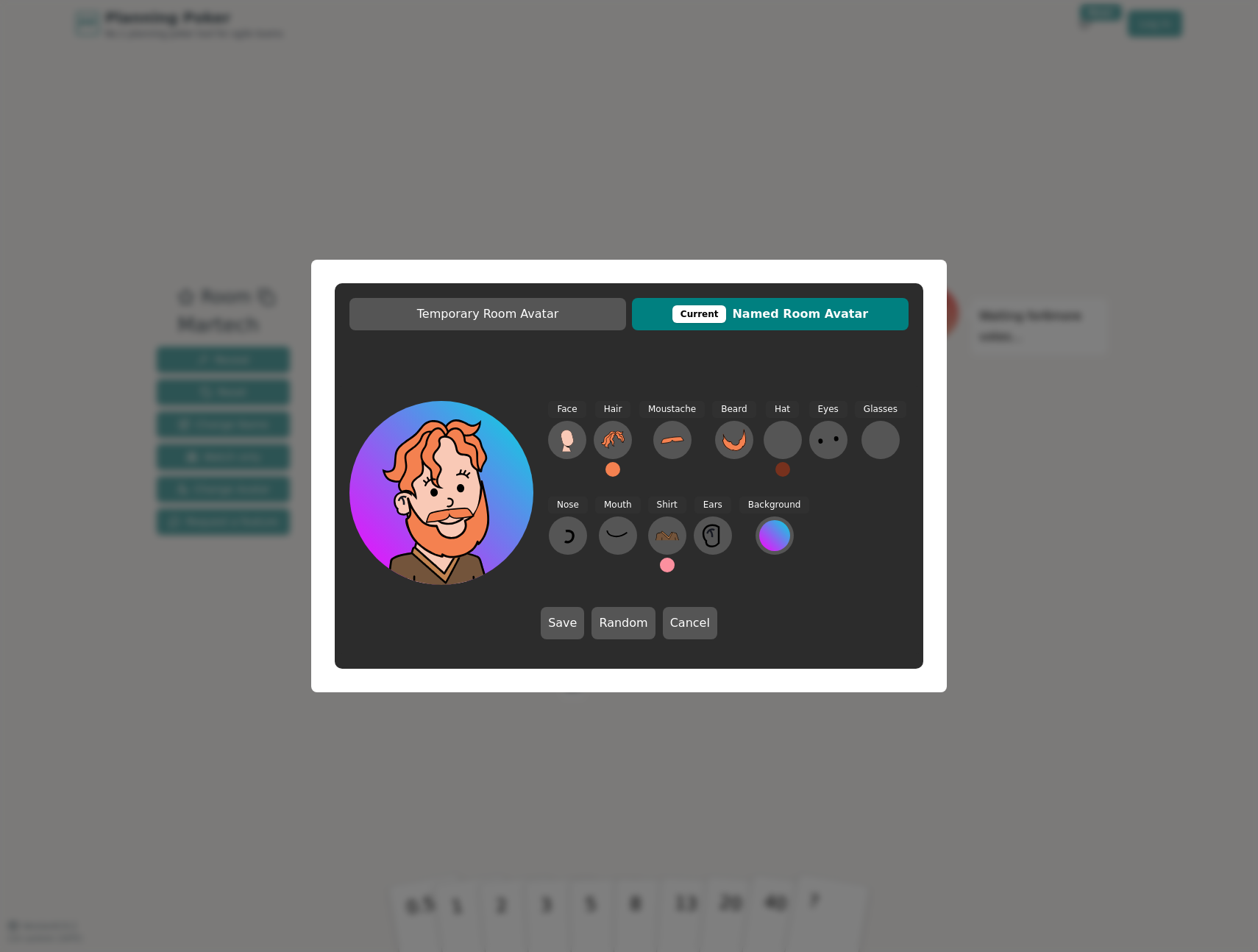
click at [611, 468] on button at bounding box center [613, 469] width 14 height 14
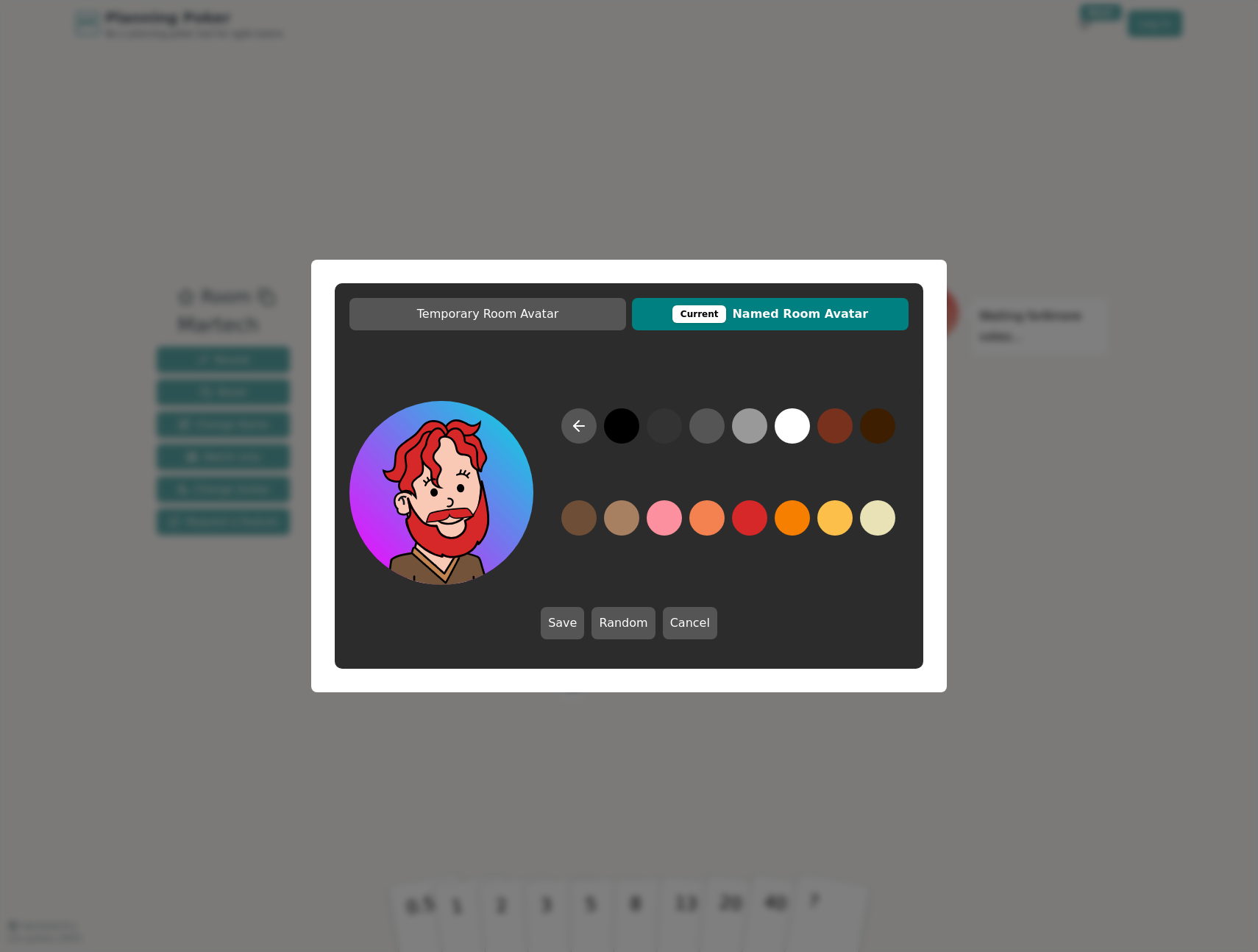
click at [756, 520] on button at bounding box center [750, 518] width 35 height 35
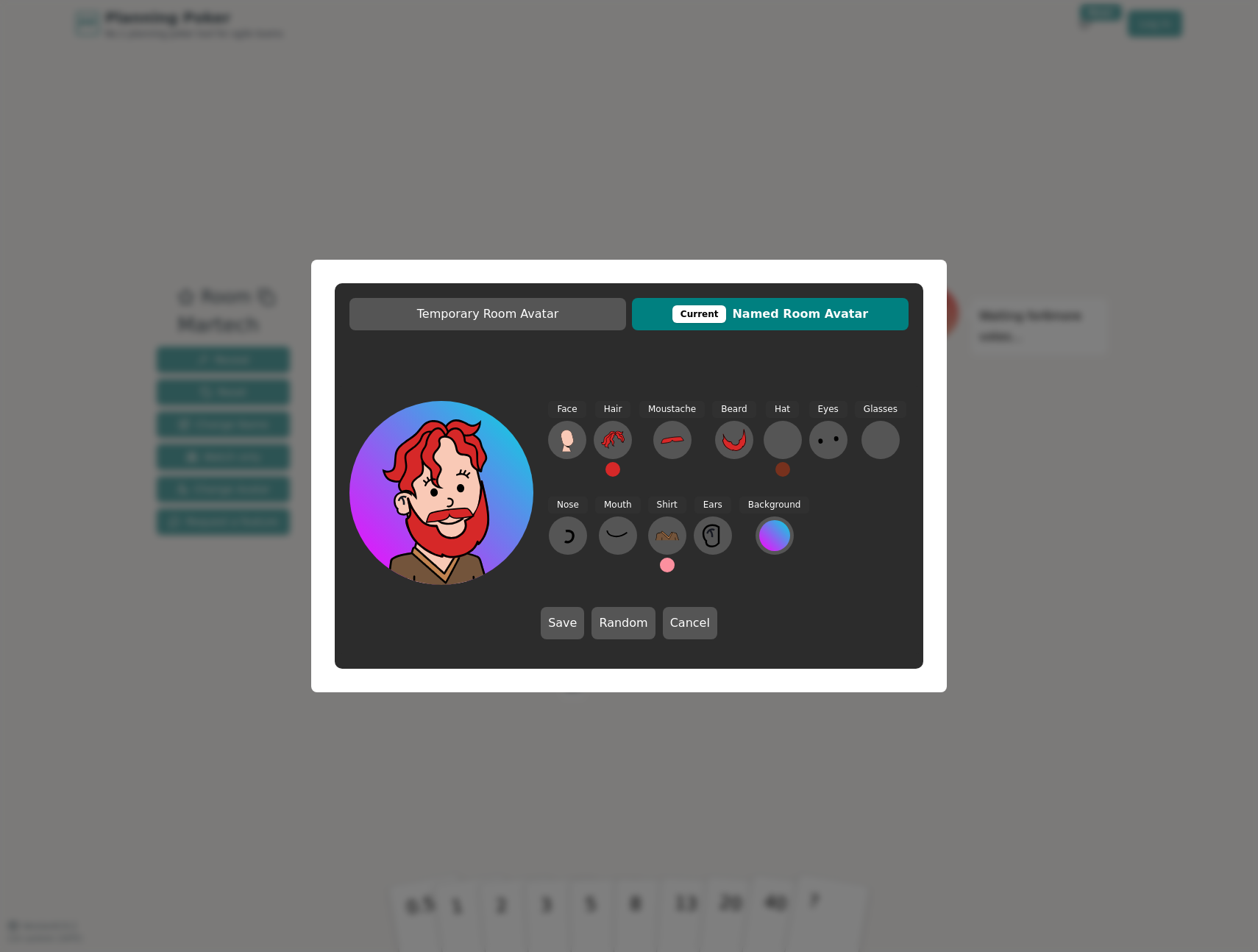
click at [610, 470] on button at bounding box center [613, 469] width 14 height 14
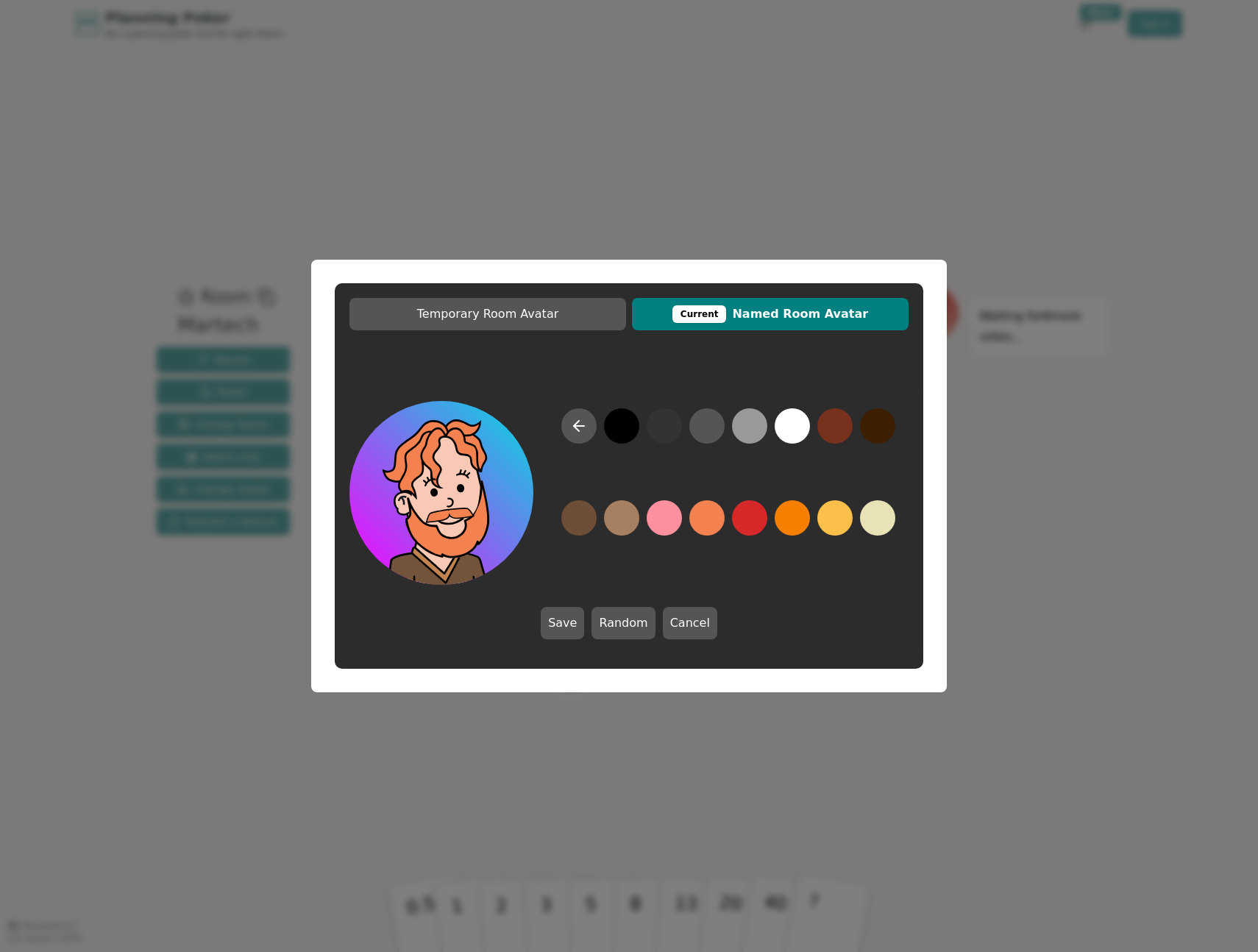
click at [704, 515] on button at bounding box center [707, 518] width 35 height 35
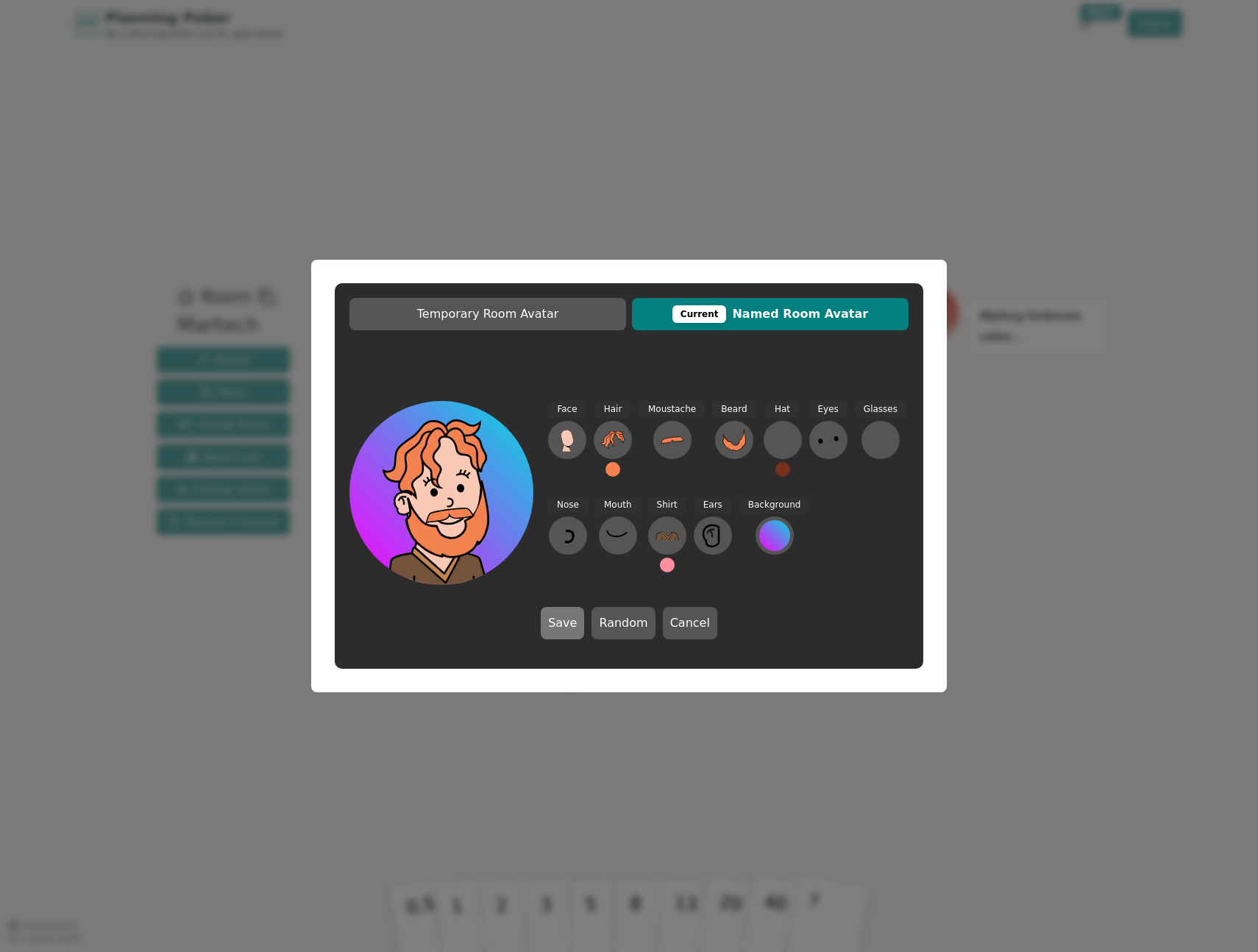
click at [566, 617] on button "Save" at bounding box center [563, 623] width 43 height 33
